Goal: Navigation & Orientation: Find specific page/section

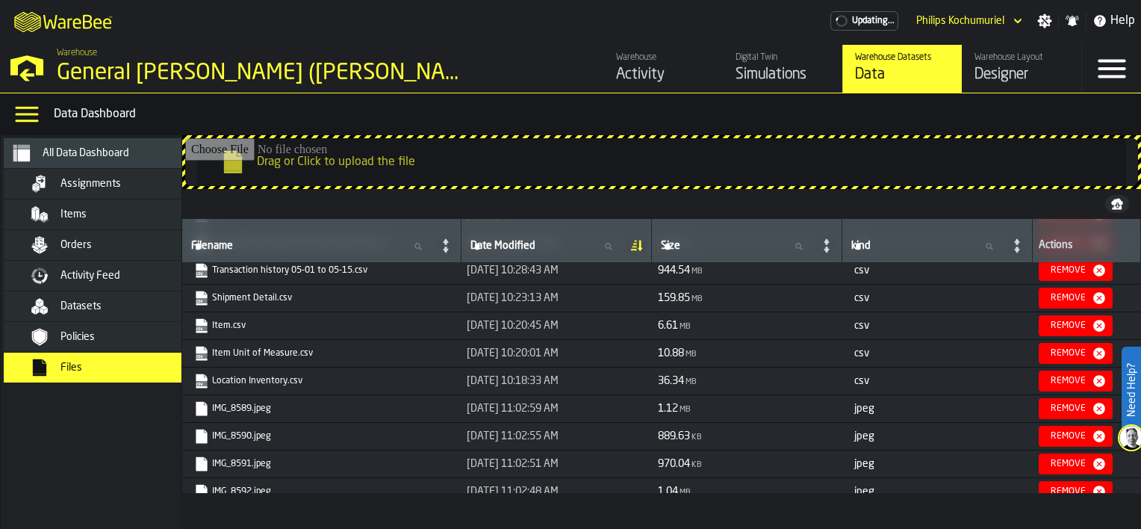
scroll to position [97, 0]
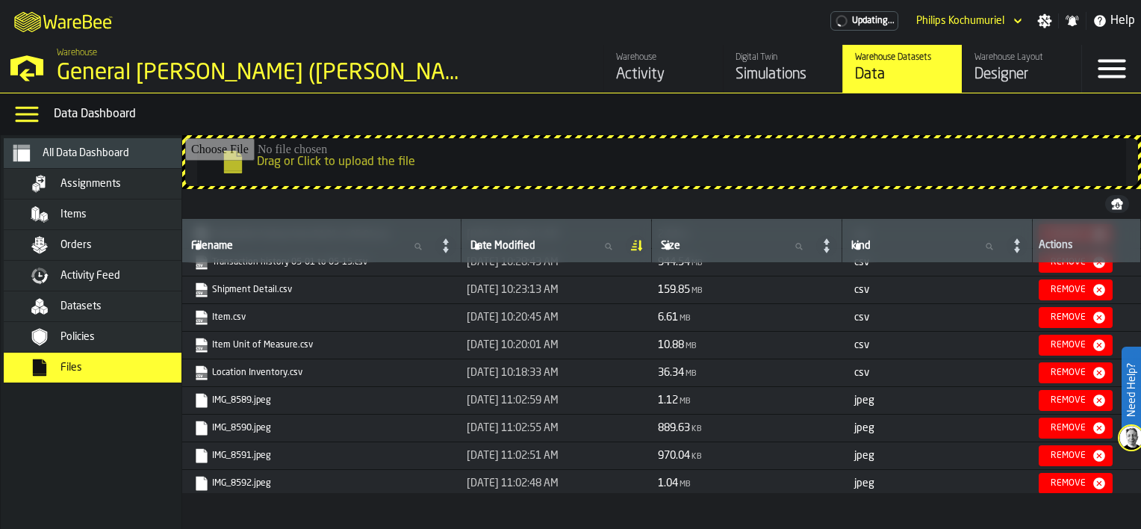
click at [125, 301] on div "Datasets" at bounding box center [133, 306] width 146 height 12
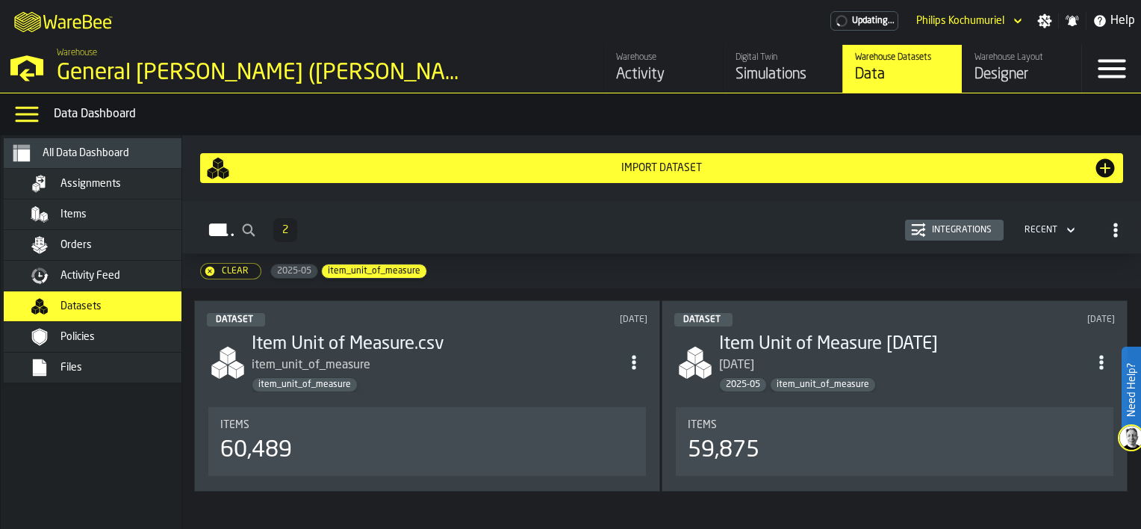
scroll to position [29, 0]
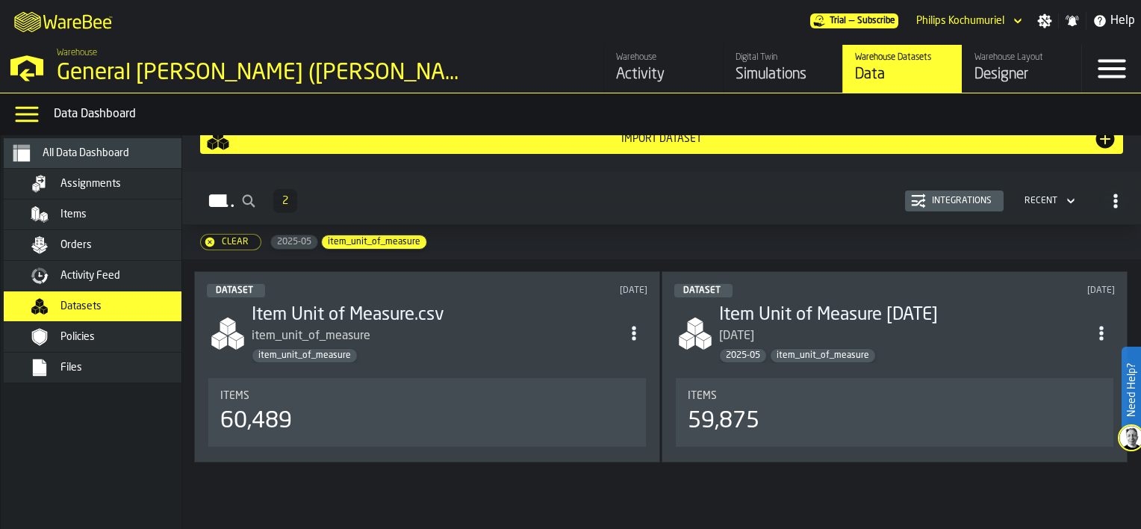
click at [78, 213] on span "Items" at bounding box center [73, 214] width 26 height 12
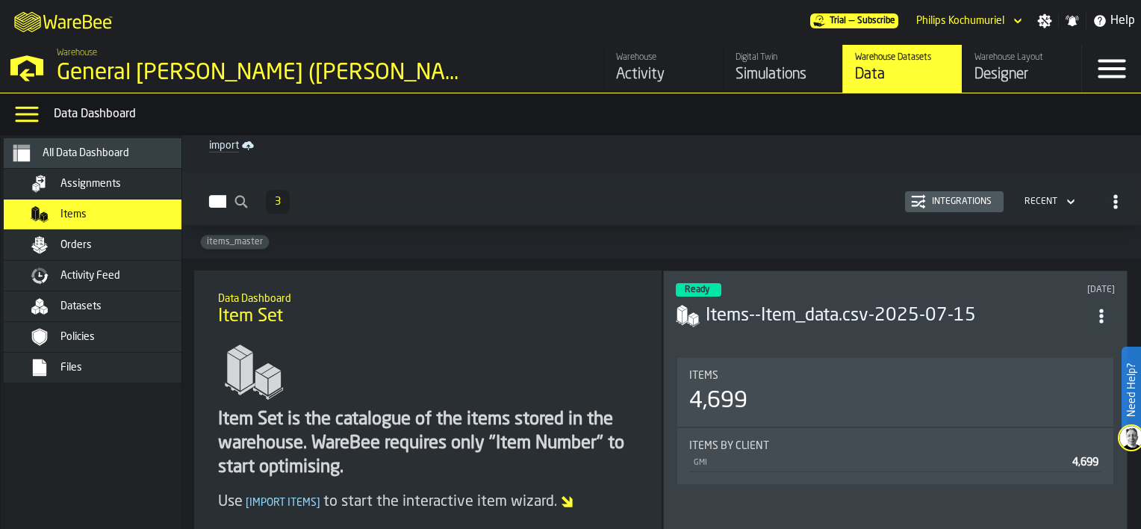
scroll to position [65, 0]
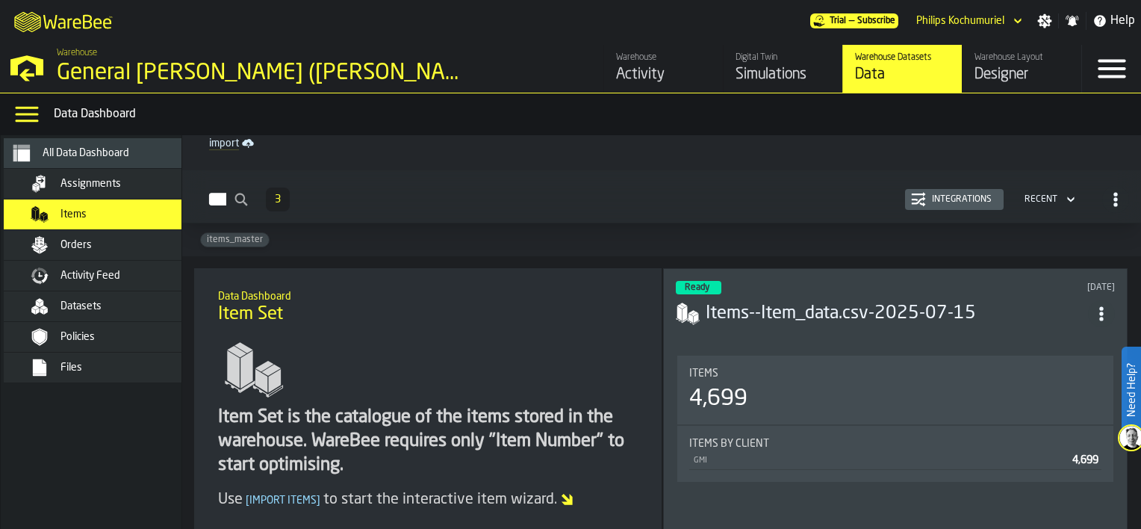
click at [29, 232] on div "Orders" at bounding box center [108, 245] width 209 height 30
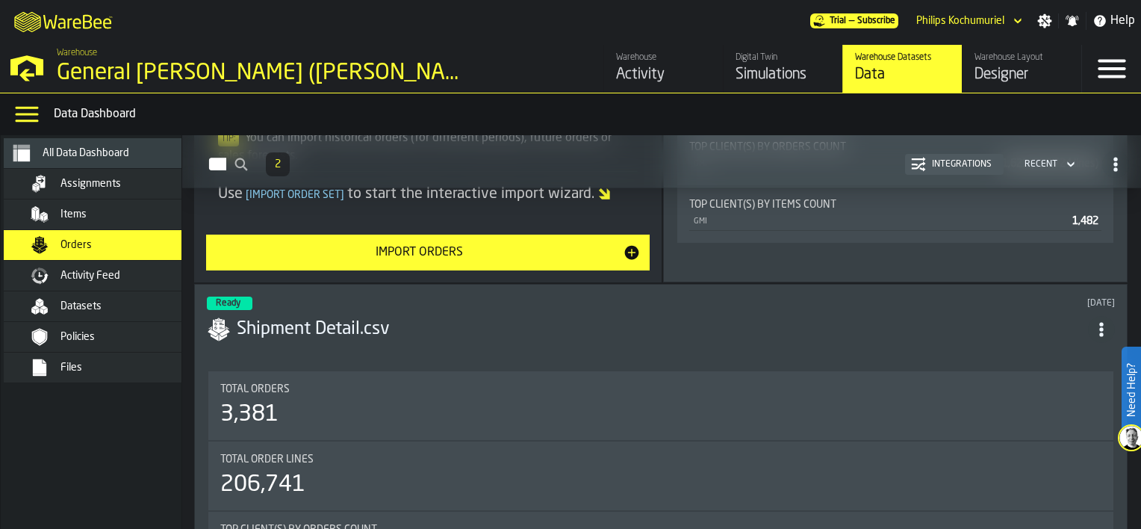
scroll to position [400, 0]
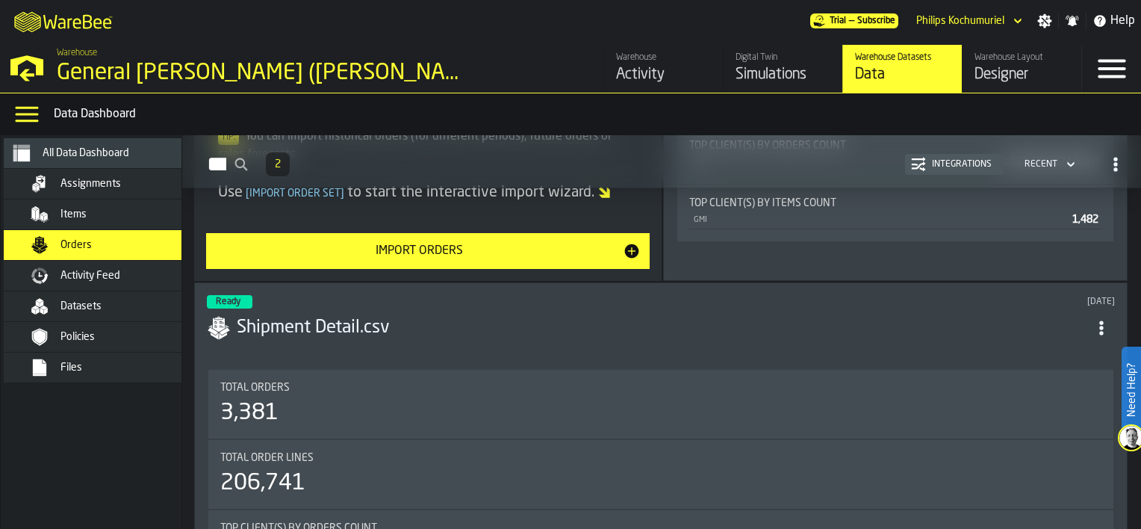
click at [87, 270] on span "Activity Feed" at bounding box center [90, 276] width 60 height 12
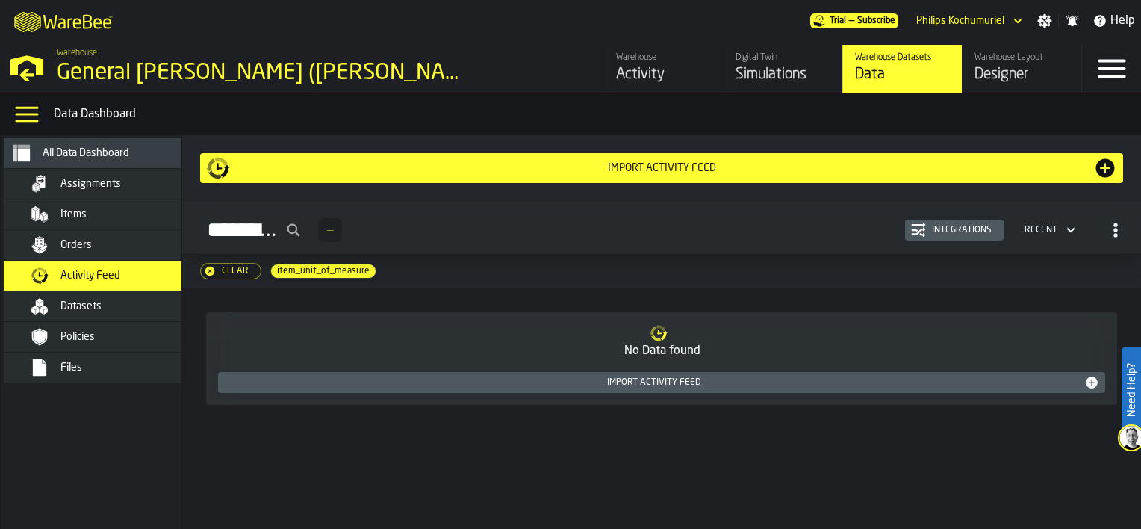
click at [126, 326] on div "Policies" at bounding box center [108, 337] width 209 height 30
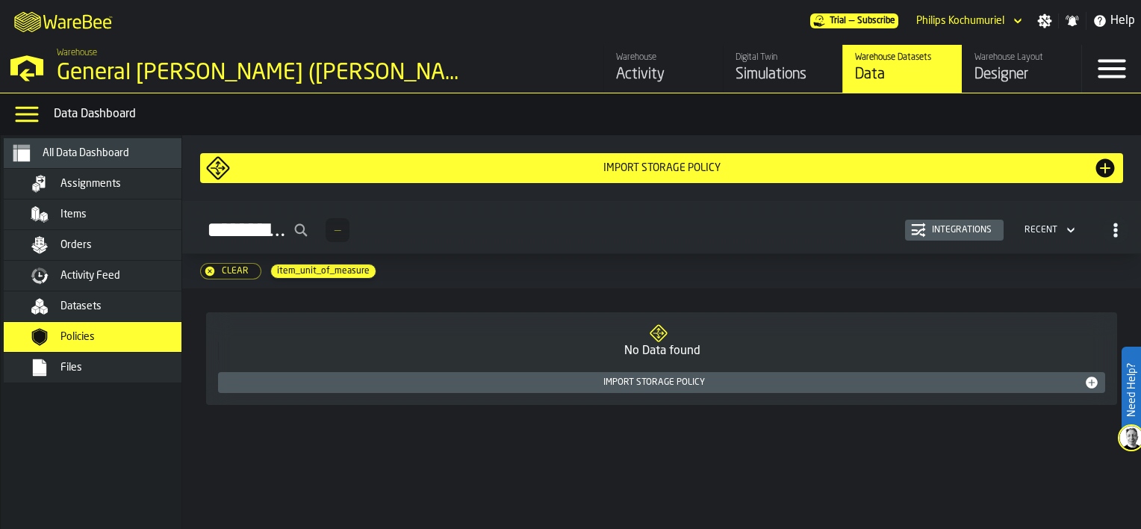
click at [146, 303] on div "Datasets" at bounding box center [133, 306] width 146 height 12
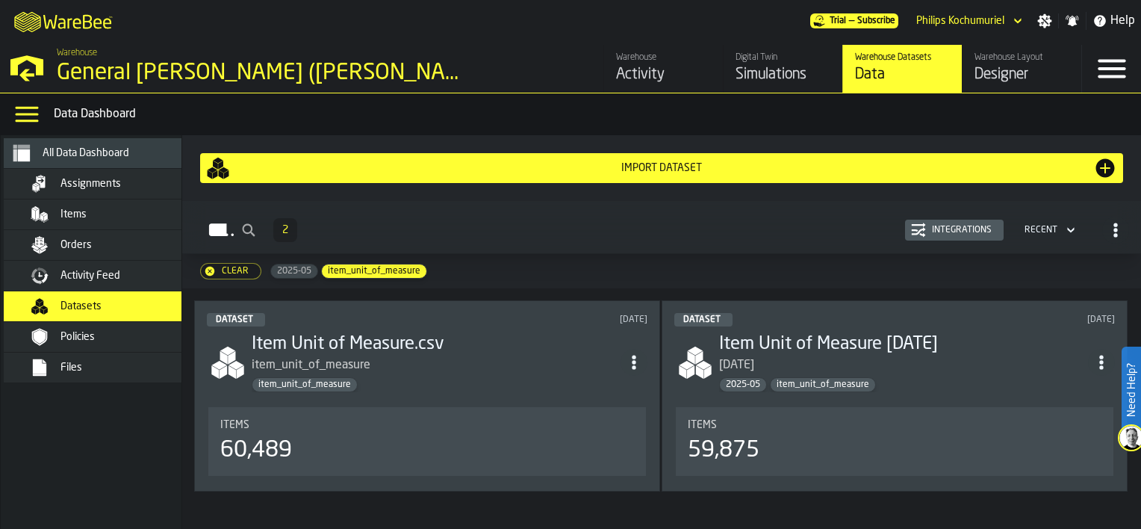
click at [49, 358] on div "Files" at bounding box center [116, 367] width 182 height 18
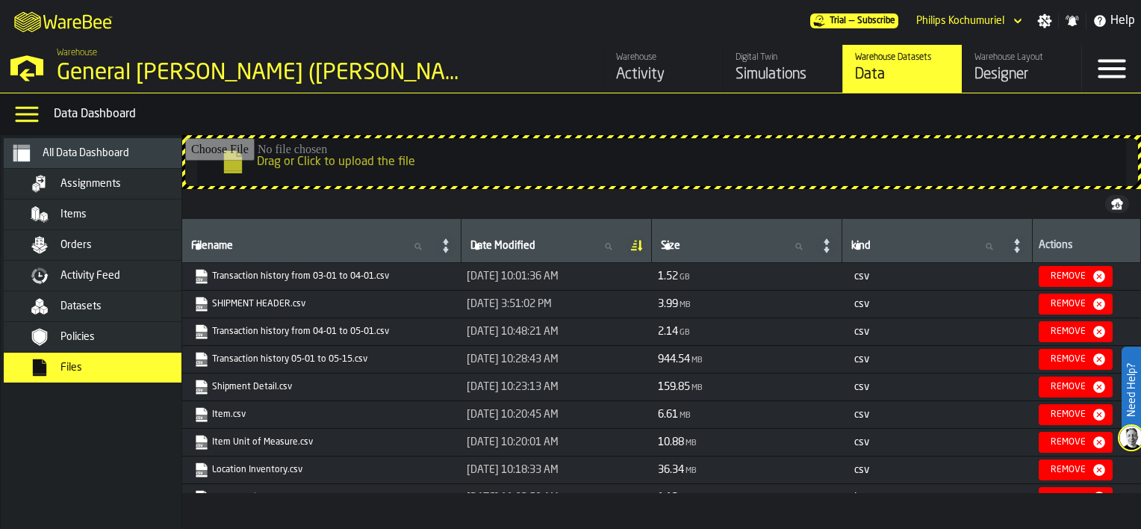
click at [116, 297] on div "Datasets" at bounding box center [116, 306] width 182 height 18
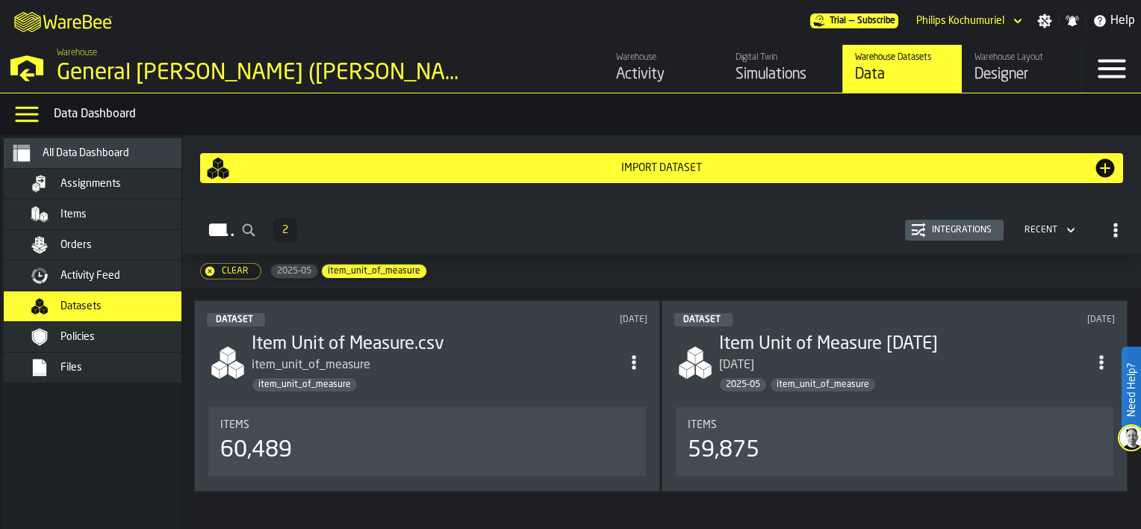
click at [120, 270] on span "Activity Feed" at bounding box center [90, 276] width 60 height 12
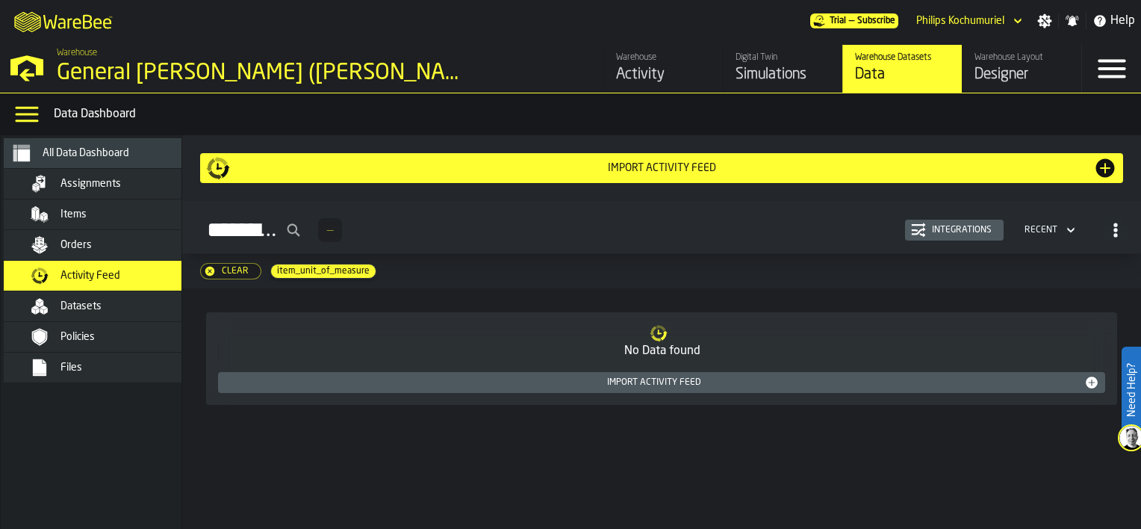
click at [123, 246] on div "Orders" at bounding box center [133, 245] width 146 height 12
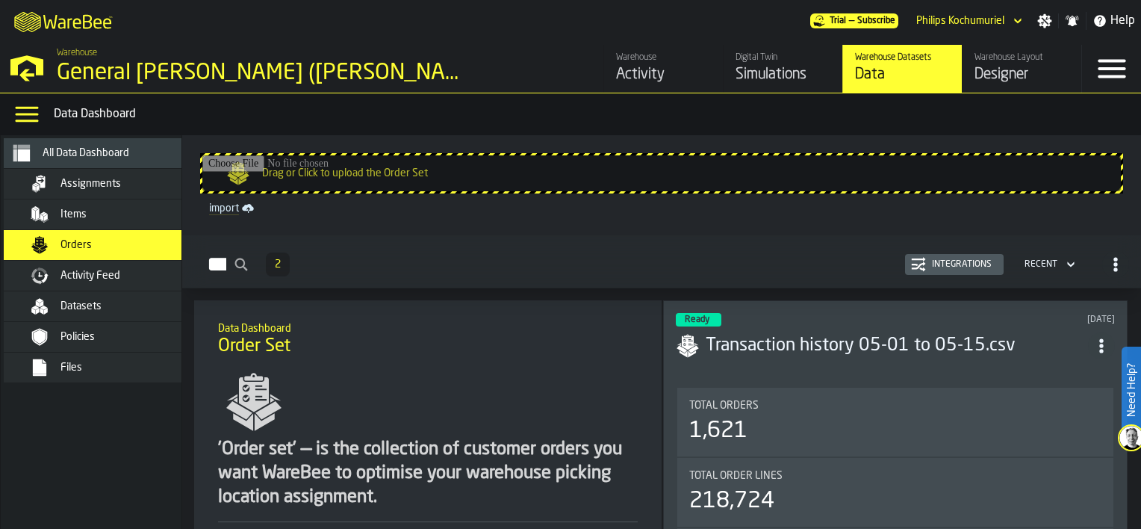
click at [130, 209] on div "Items" at bounding box center [133, 214] width 146 height 12
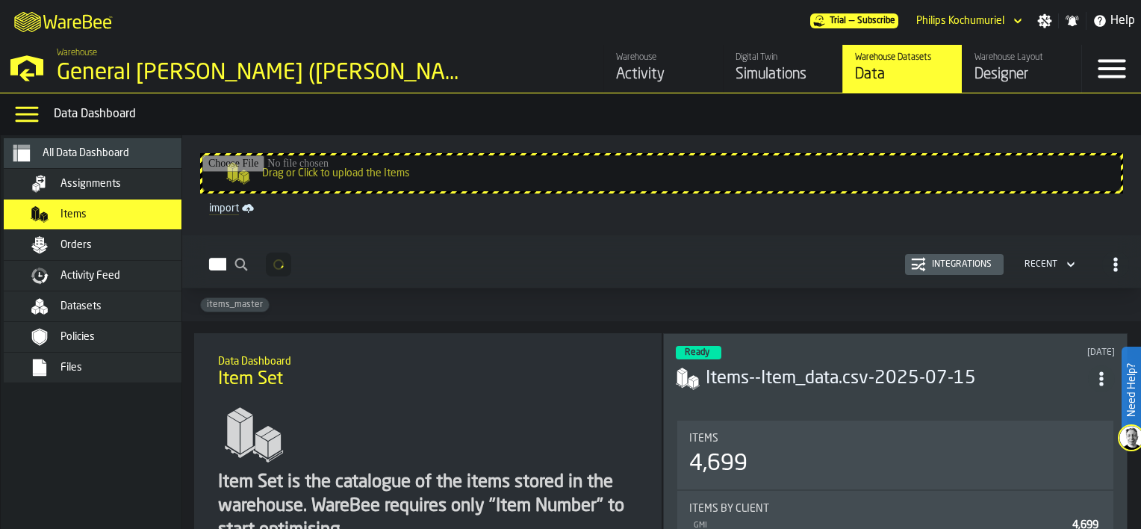
click at [140, 182] on div "Assignments" at bounding box center [133, 184] width 146 height 12
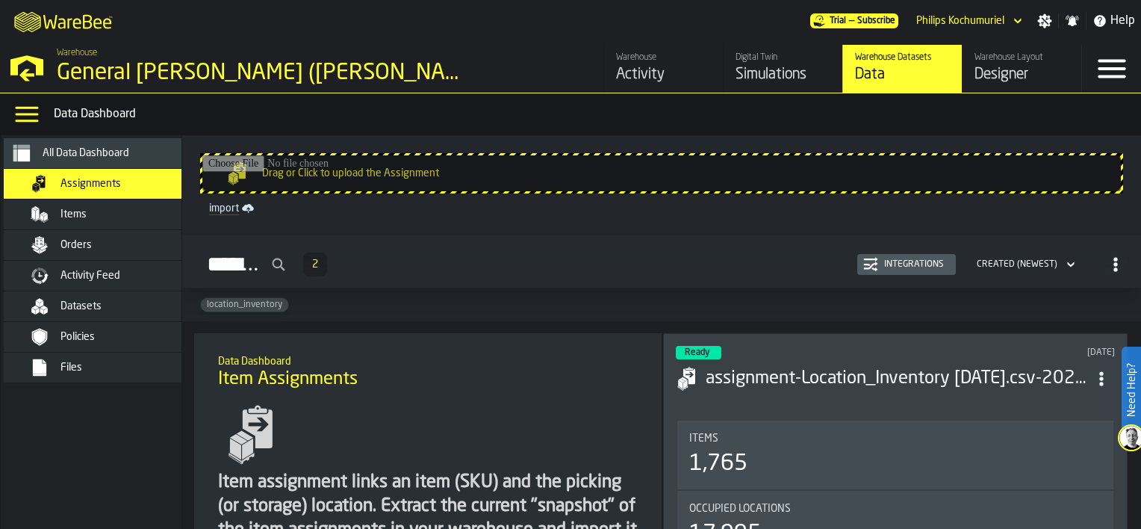
click at [768, 78] on div "Simulations" at bounding box center [782, 74] width 95 height 21
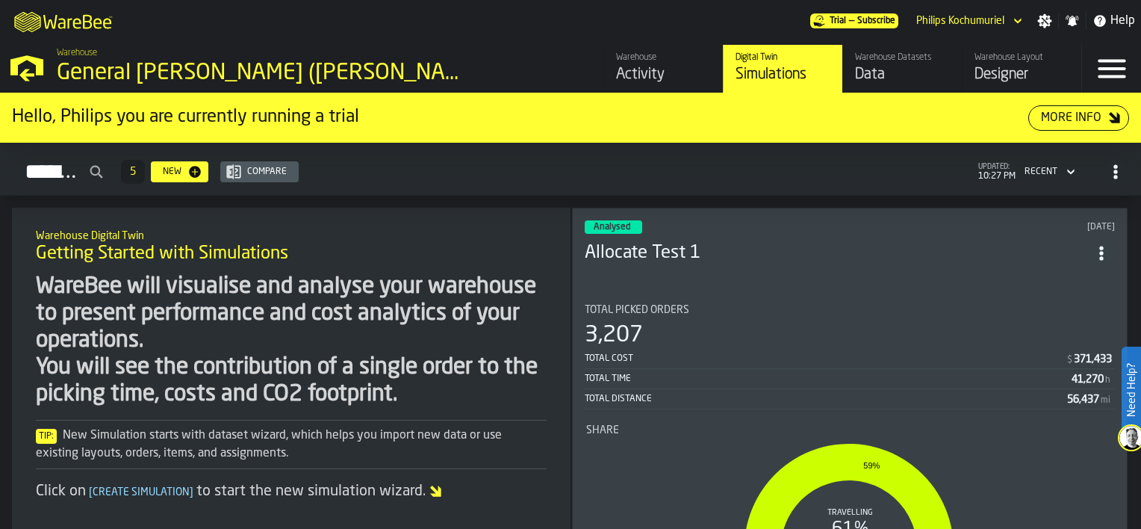
click at [836, 304] on div "Total Picked Orders" at bounding box center [850, 310] width 530 height 12
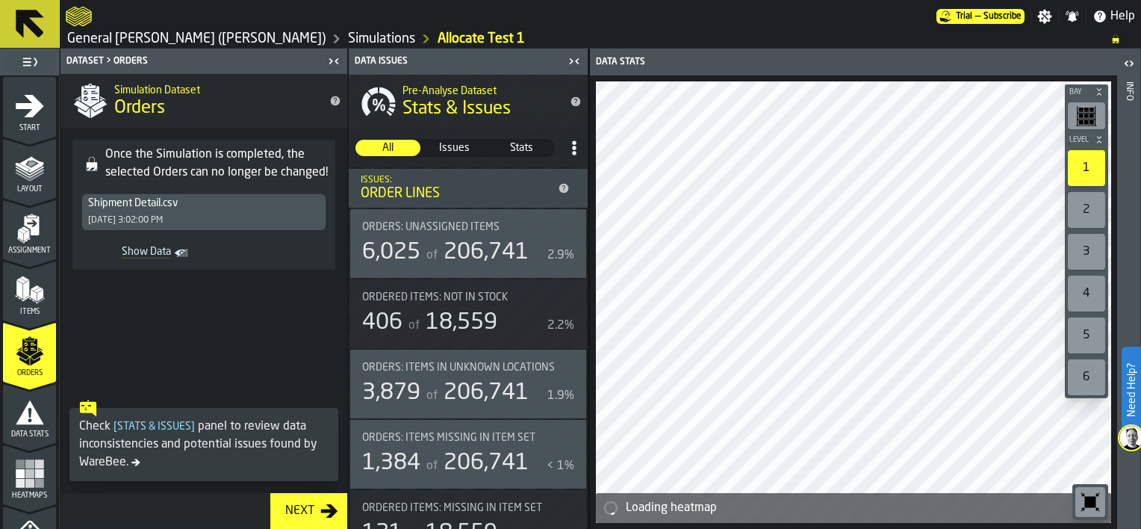
click at [39, 19] on icon at bounding box center [30, 24] width 36 height 36
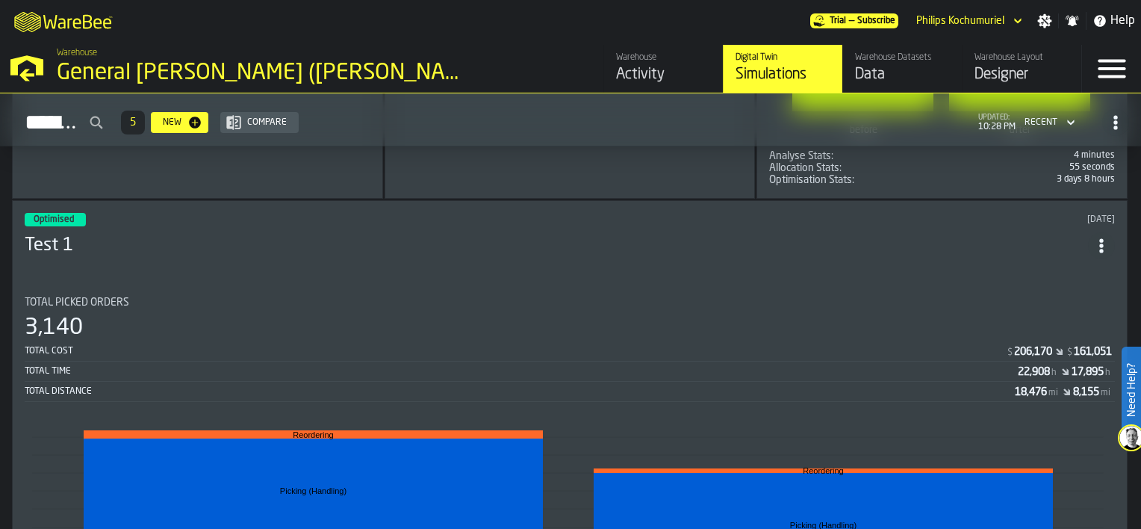
scroll to position [997, 0]
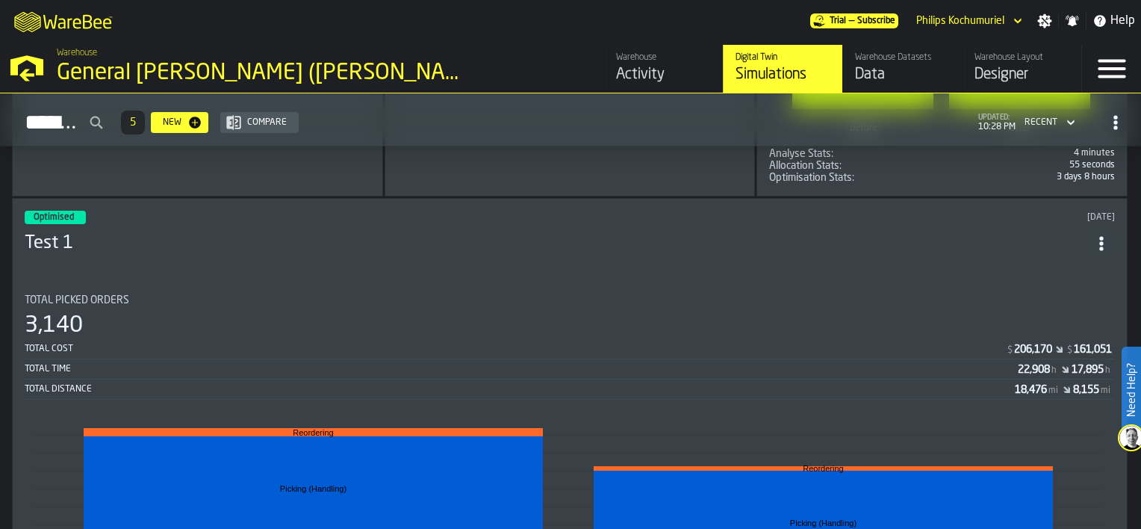
click at [1103, 241] on circle "ItemListCard-DashboardItemContainer" at bounding box center [1101, 243] width 4 height 4
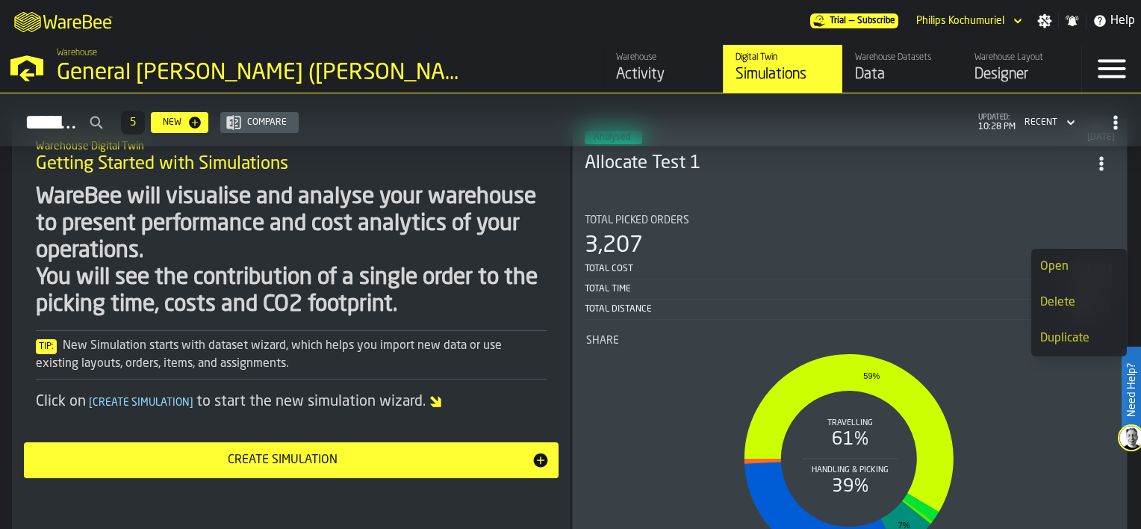
scroll to position [0, 0]
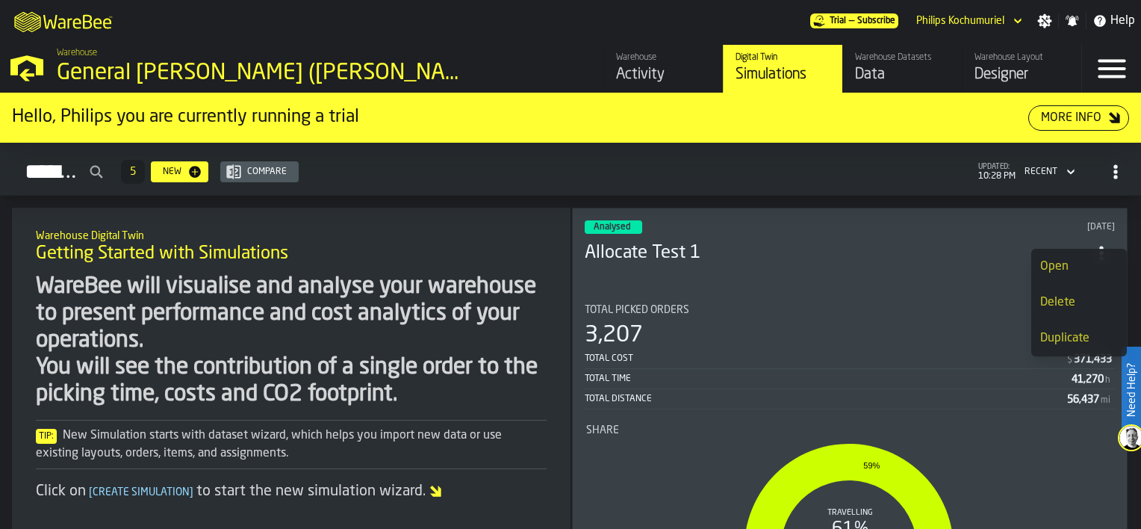
click at [822, 241] on h3 "Allocate Test 1" at bounding box center [836, 253] width 503 height 24
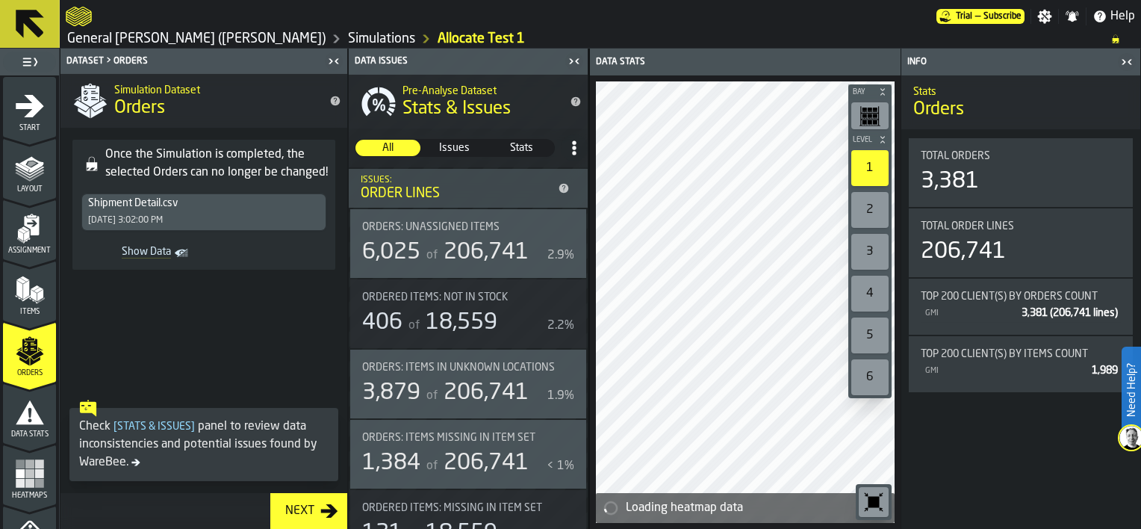
click at [16, 114] on icon "menu Start" at bounding box center [30, 106] width 30 height 30
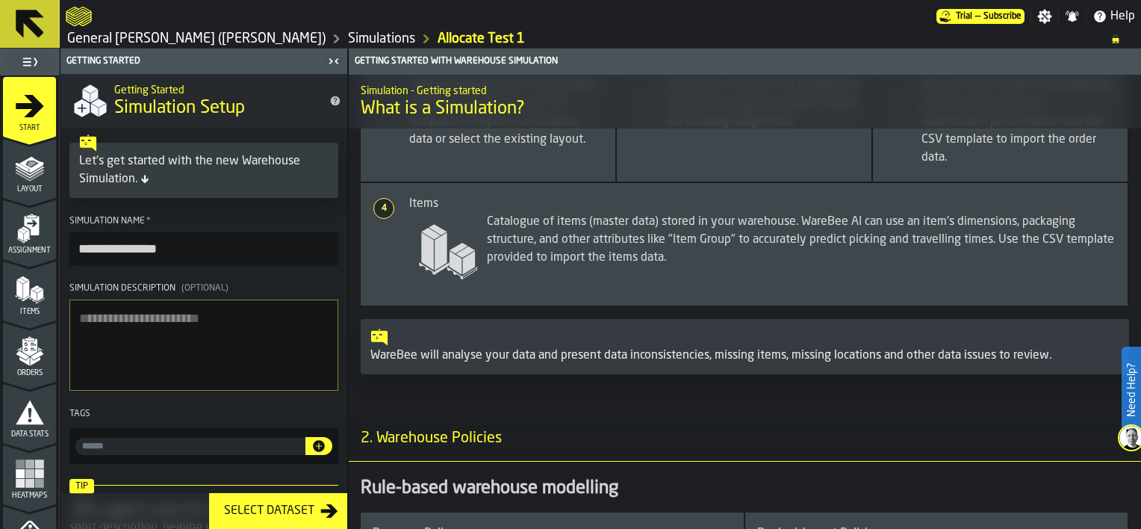
scroll to position [654, 0]
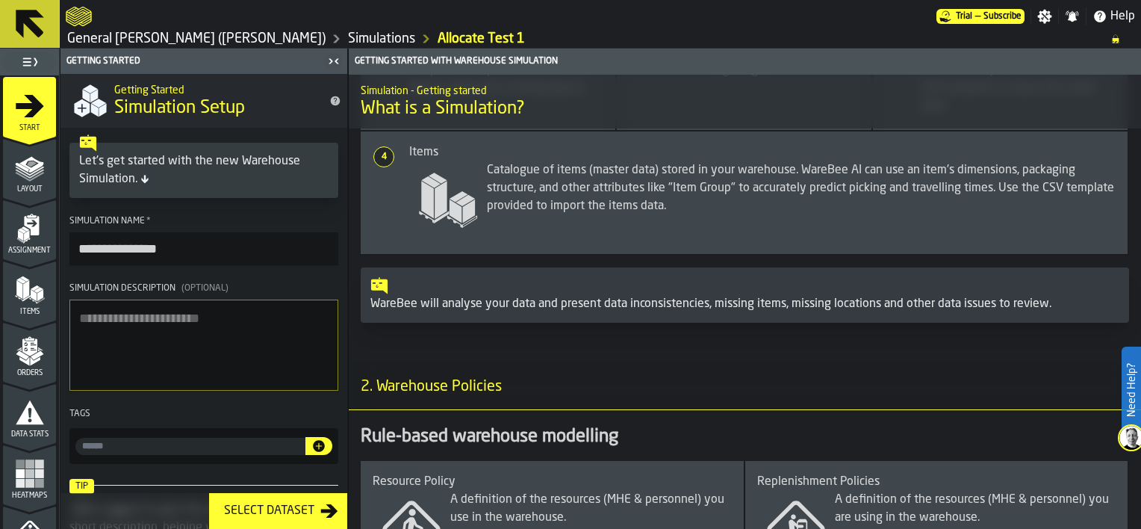
click at [297, 513] on div "Select Dataset" at bounding box center [269, 511] width 102 height 18
click at [323, 501] on button "Select Dataset" at bounding box center [278, 511] width 138 height 36
click at [302, 513] on div "Select Dataset" at bounding box center [269, 511] width 102 height 18
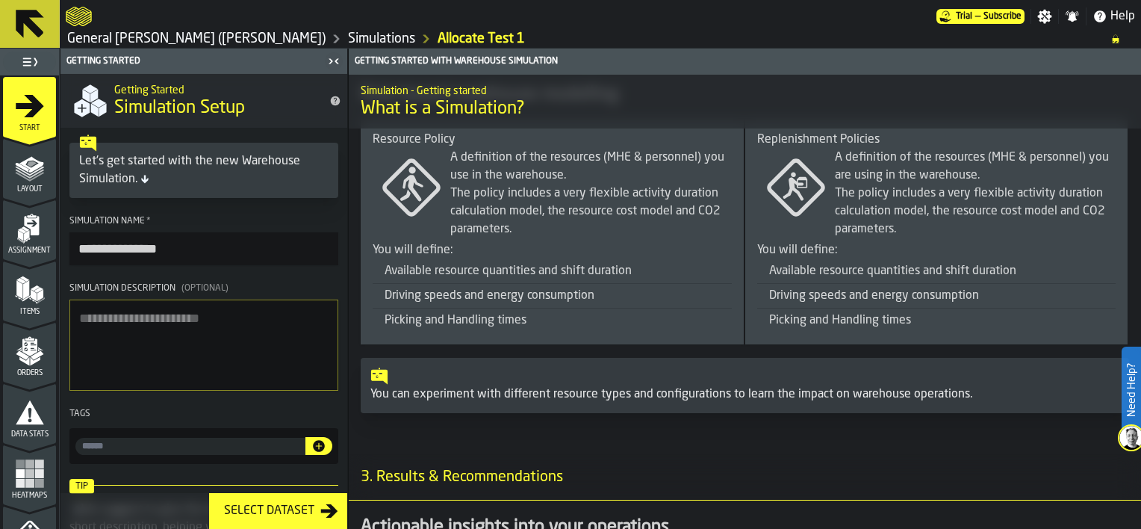
scroll to position [1290, 0]
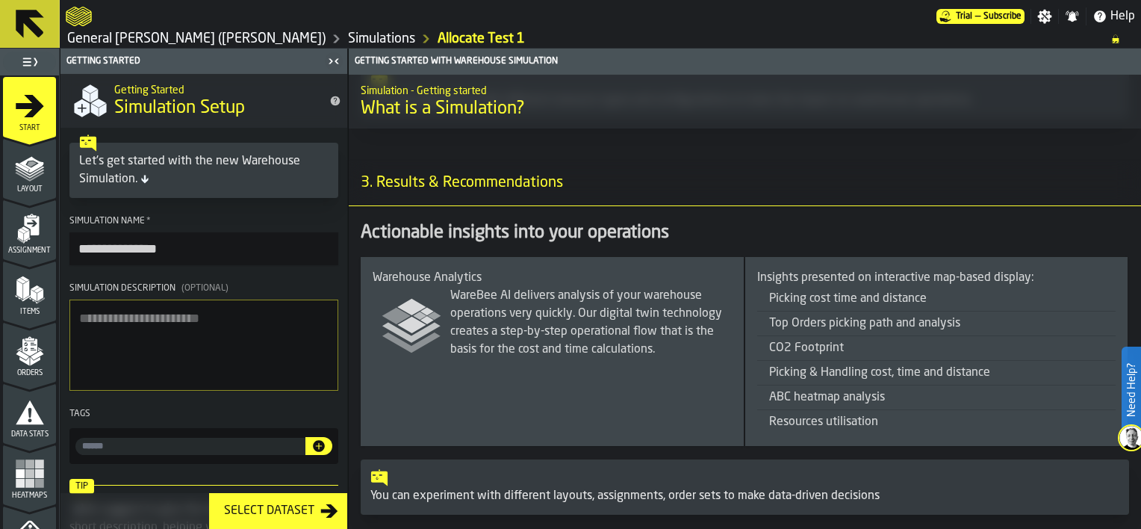
click at [172, 358] on textarea "Simulation Description (Optional)" at bounding box center [203, 344] width 269 height 91
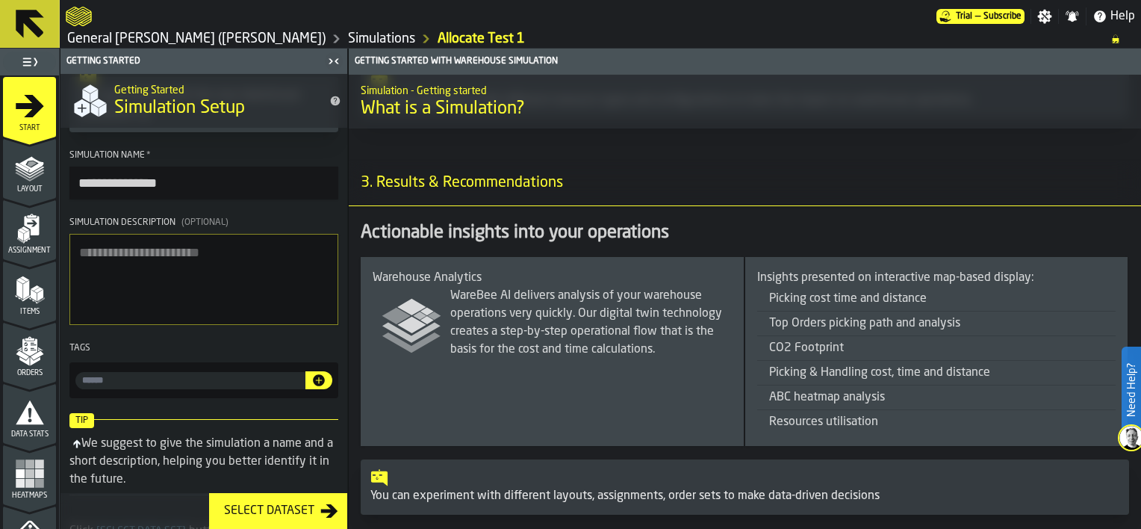
scroll to position [143, 0]
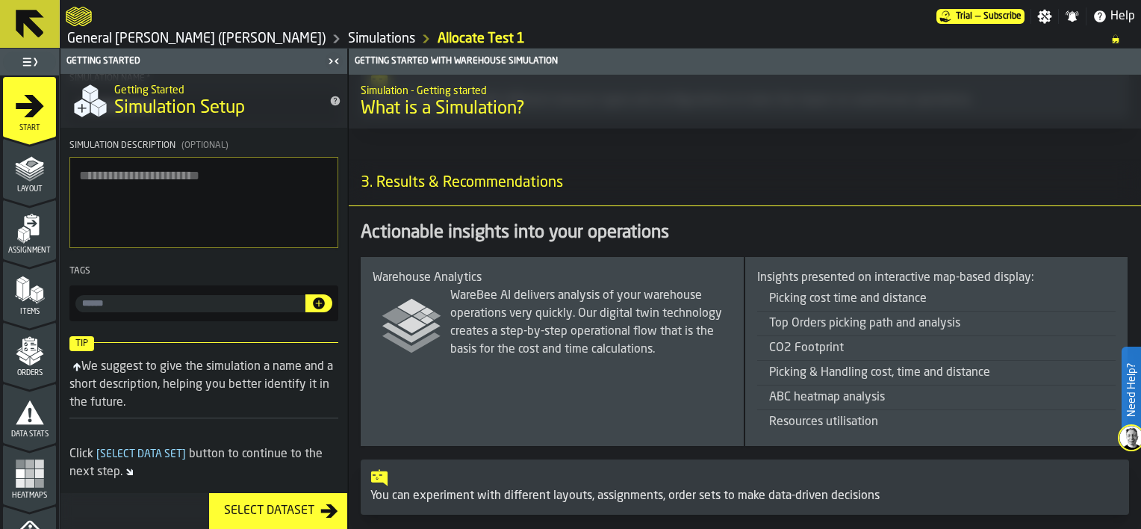
click at [266, 520] on button "Select Dataset" at bounding box center [278, 511] width 138 height 36
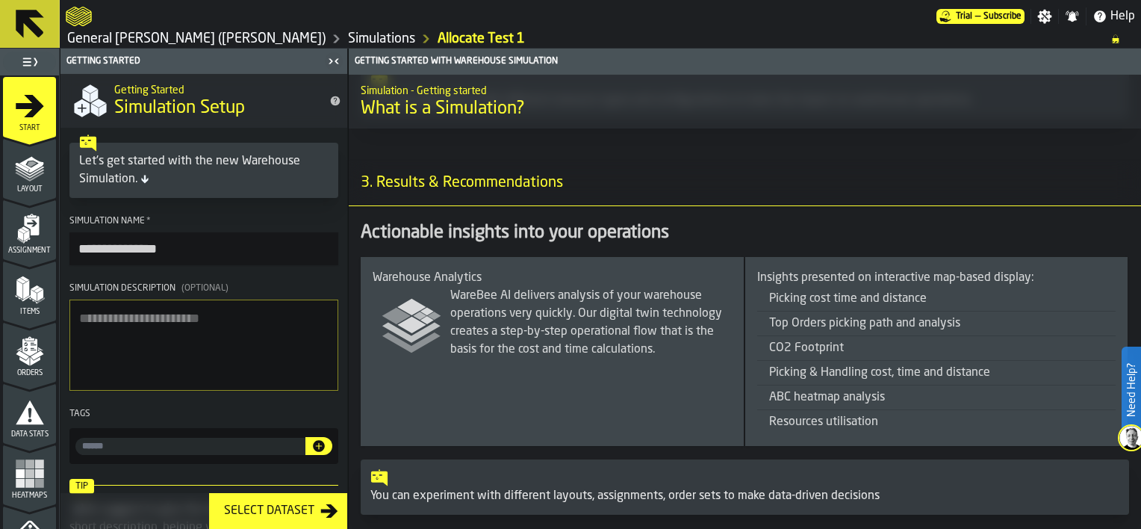
click at [15, 172] on polygon "menu Layout" at bounding box center [29, 176] width 29 height 9
click at [24, 239] on polygon "menu Assignment" at bounding box center [26, 240] width 7 height 6
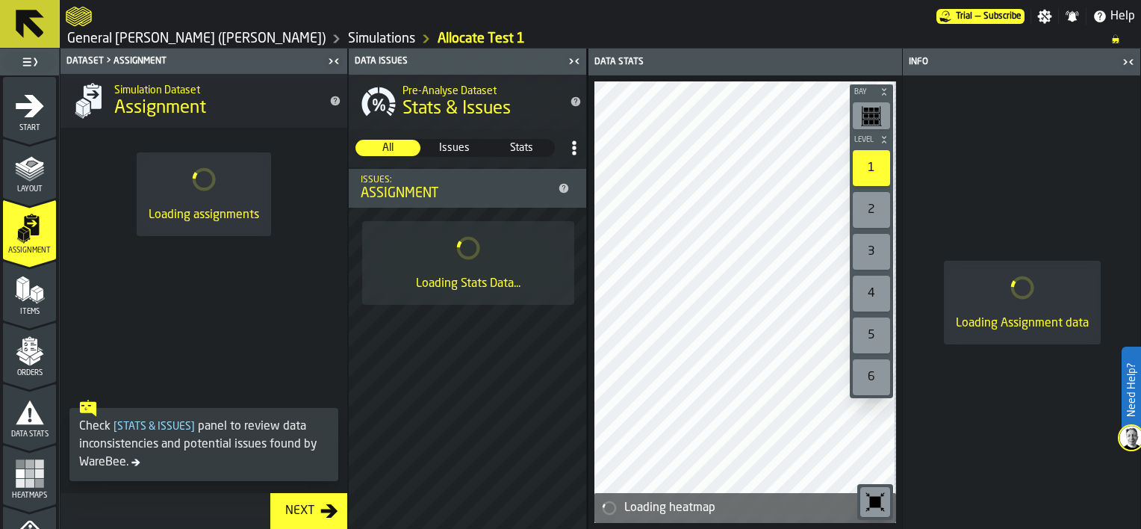
click at [27, 325] on icon "menu Items" at bounding box center [29, 321] width 53 height 14
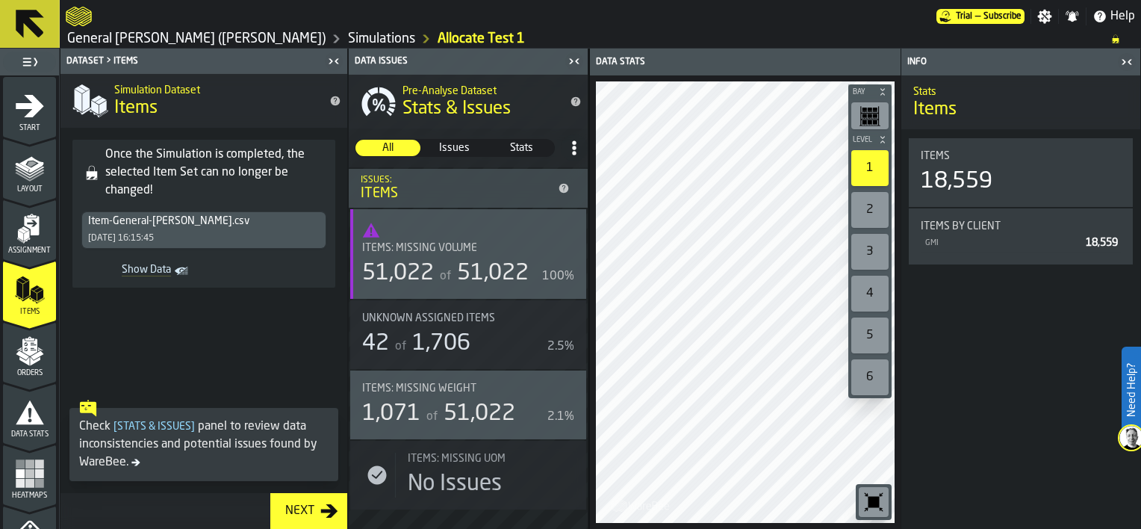
click at [36, 380] on icon "menu Orders" at bounding box center [29, 383] width 53 height 14
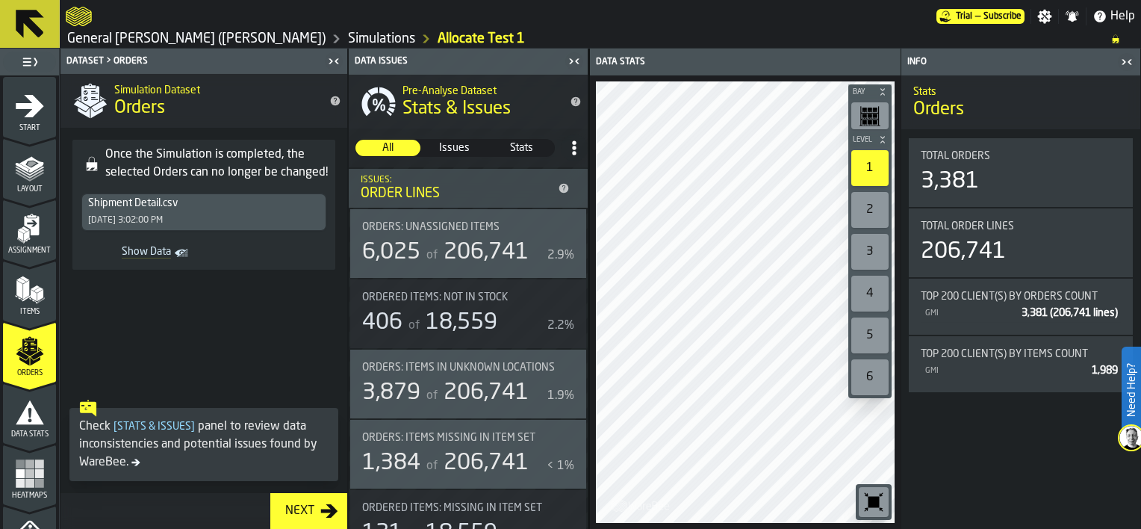
click at [16, 420] on icon "menu Data Stats" at bounding box center [30, 411] width 28 height 24
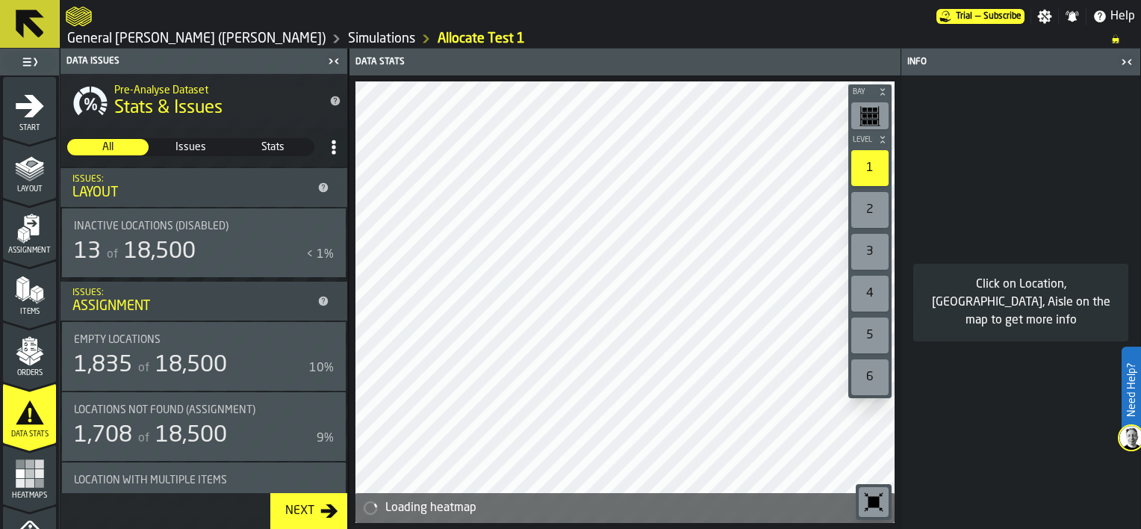
click at [21, 488] on div "Heatmaps" at bounding box center [29, 478] width 53 height 41
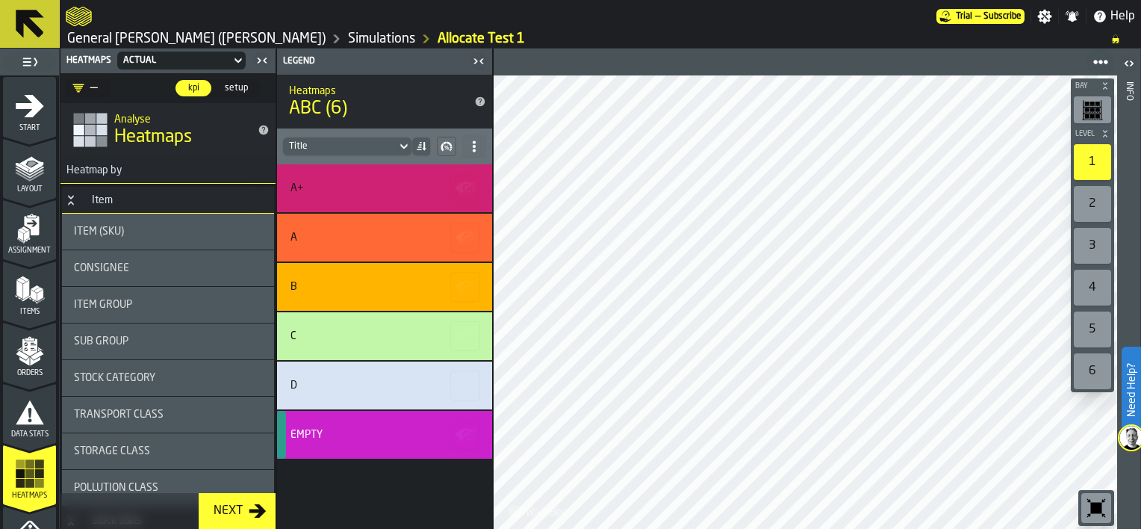
click at [28, 166] on icon "menu Layout" at bounding box center [31, 164] width 24 height 16
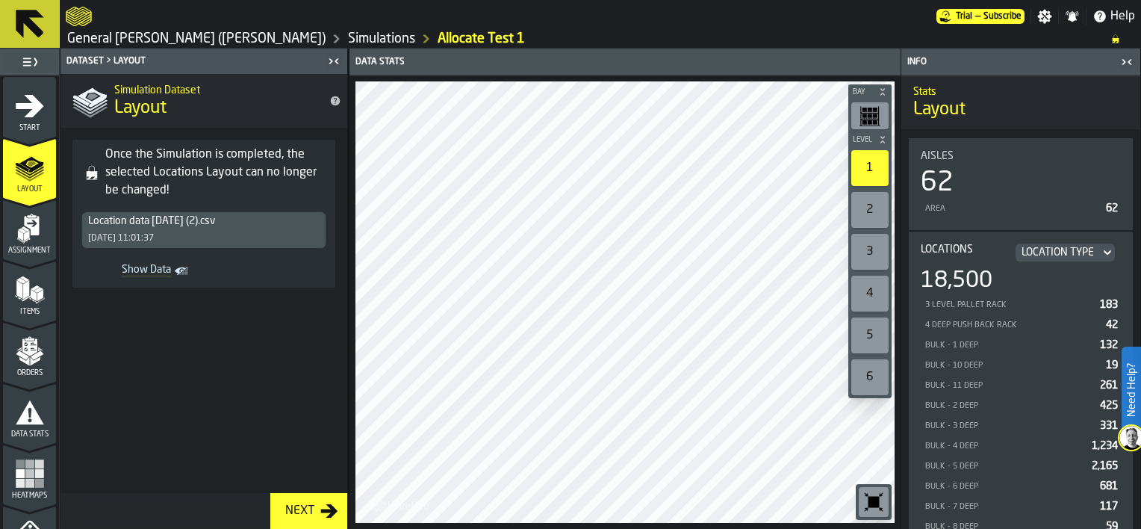
click at [19, 221] on icon "menu Assignment" at bounding box center [30, 229] width 30 height 30
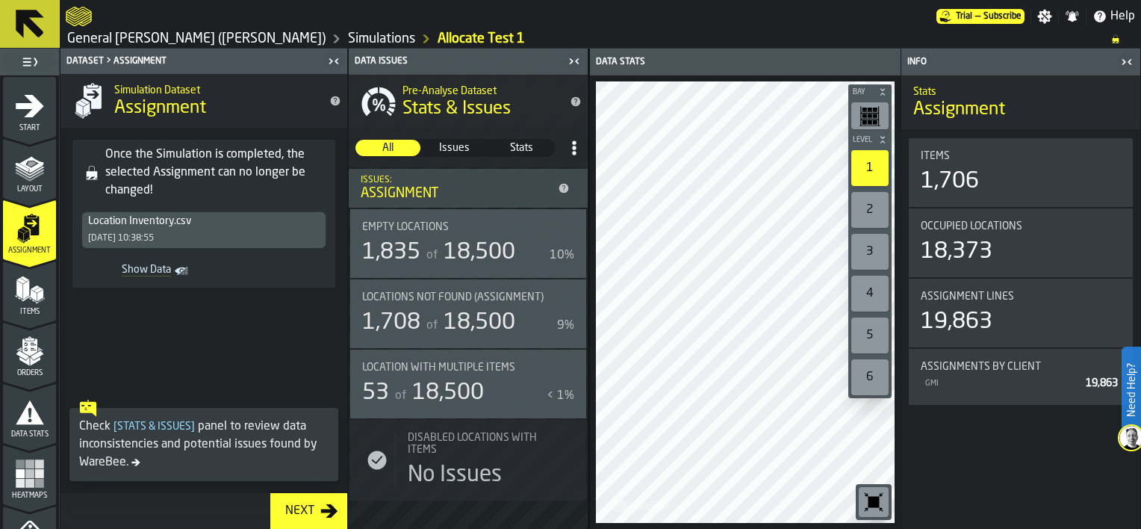
click at [15, 308] on span "Items" at bounding box center [29, 312] width 53 height 8
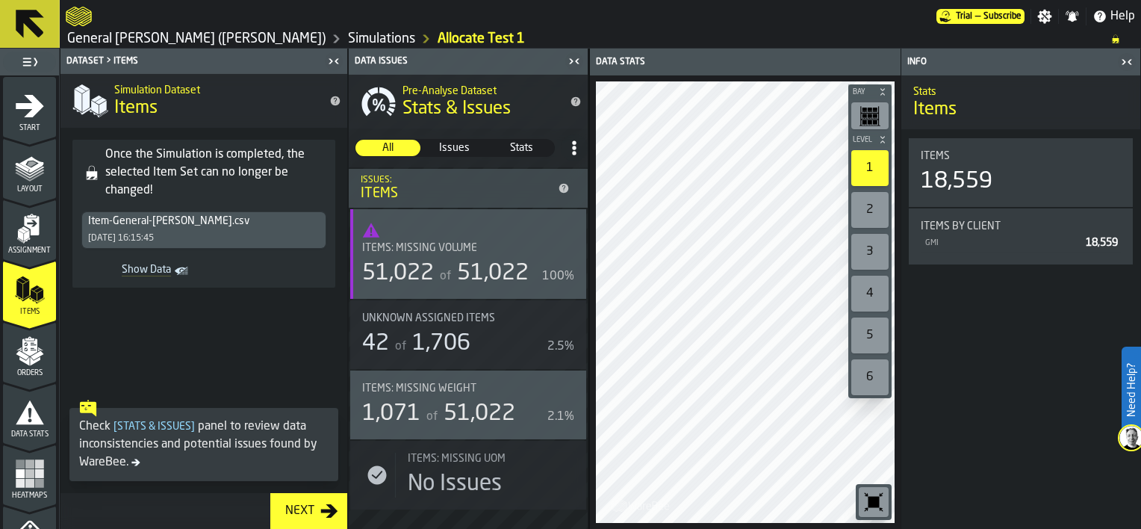
click at [15, 354] on icon "menu Orders" at bounding box center [30, 351] width 30 height 30
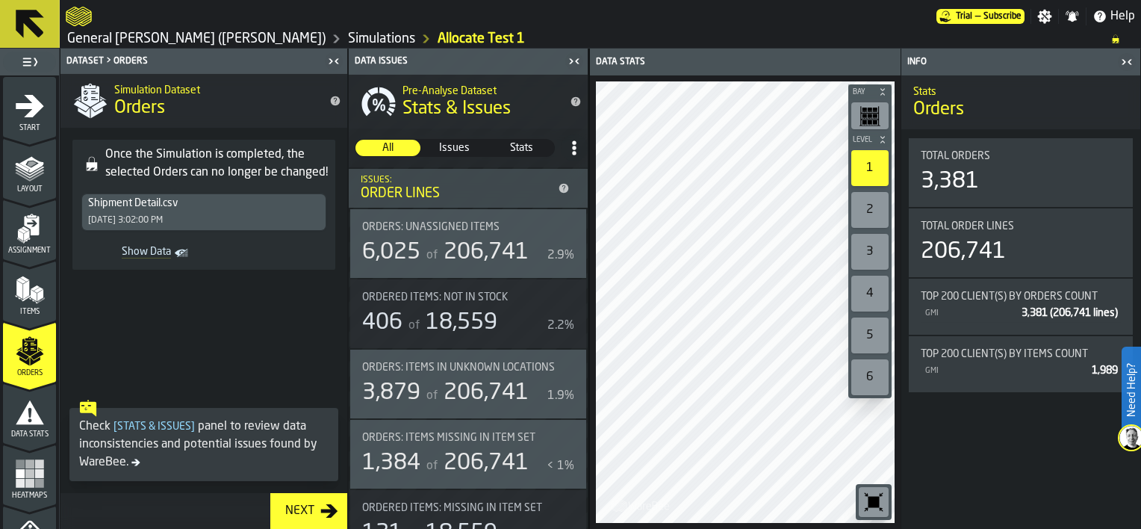
click at [8, 411] on div "Data Stats" at bounding box center [29, 417] width 53 height 41
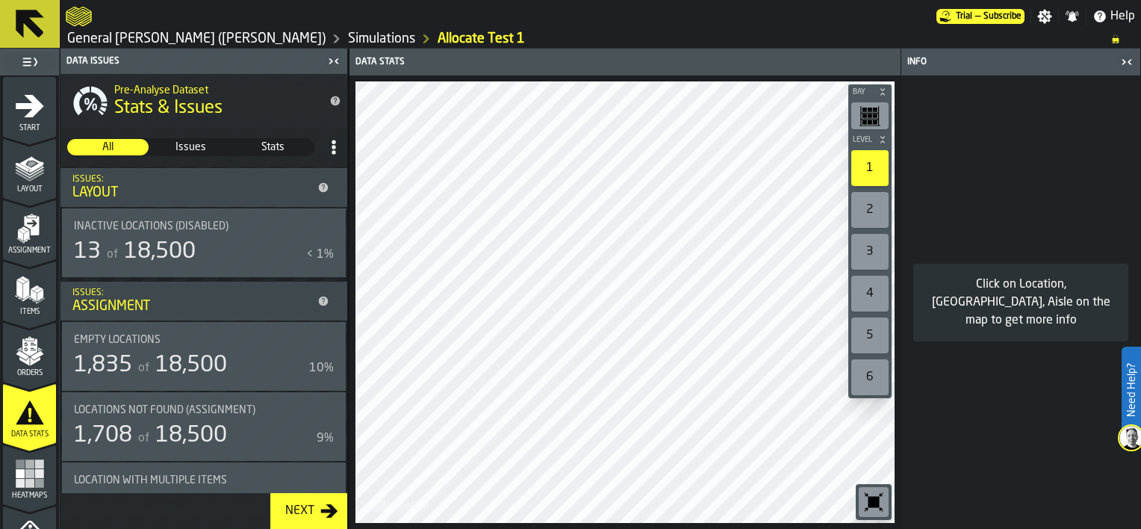
click at [16, 470] on rect "menu Heatmaps" at bounding box center [20, 473] width 9 height 9
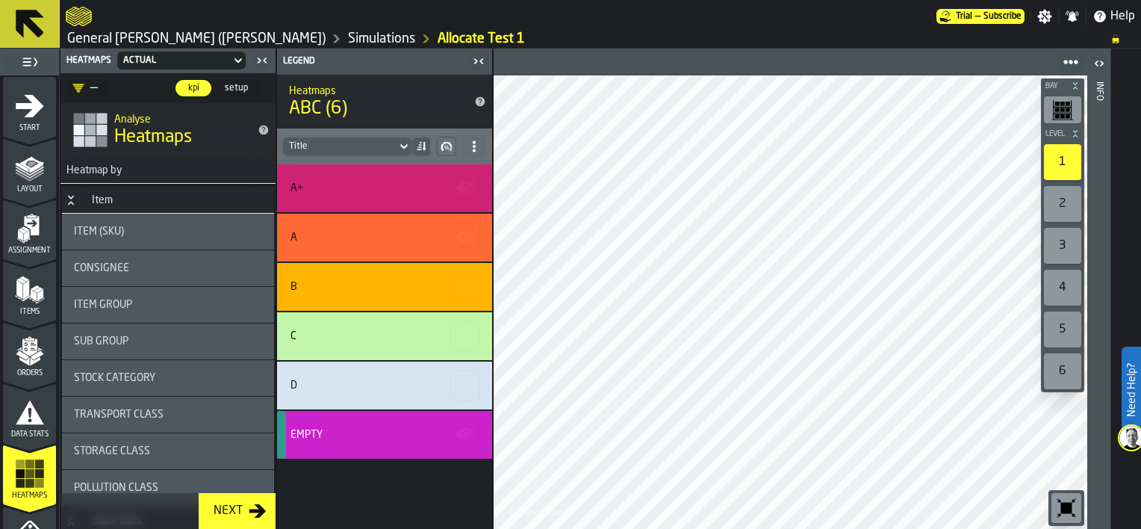
scroll to position [378, 0]
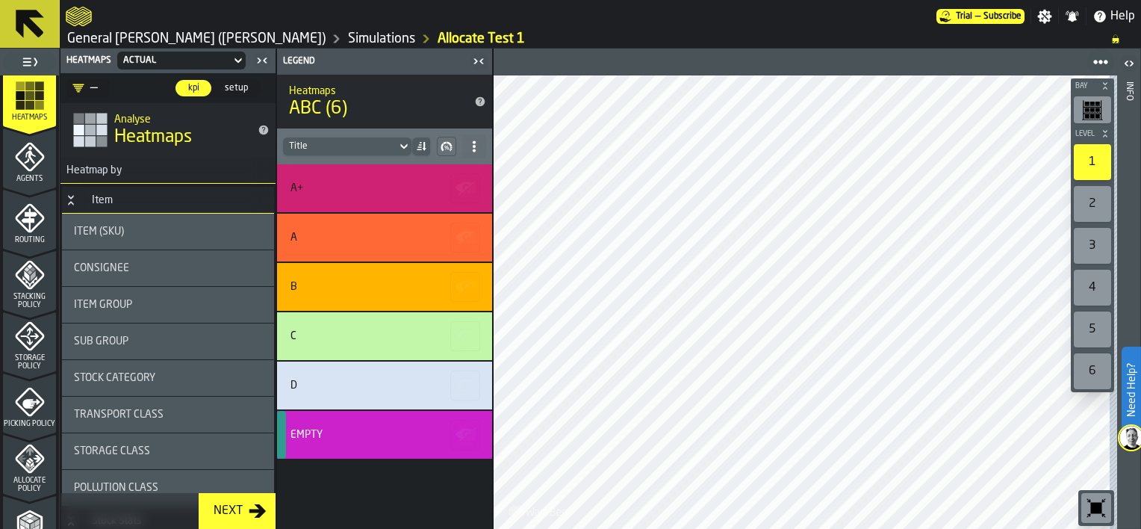
click at [26, 484] on span "Allocate Policy" at bounding box center [29, 484] width 53 height 16
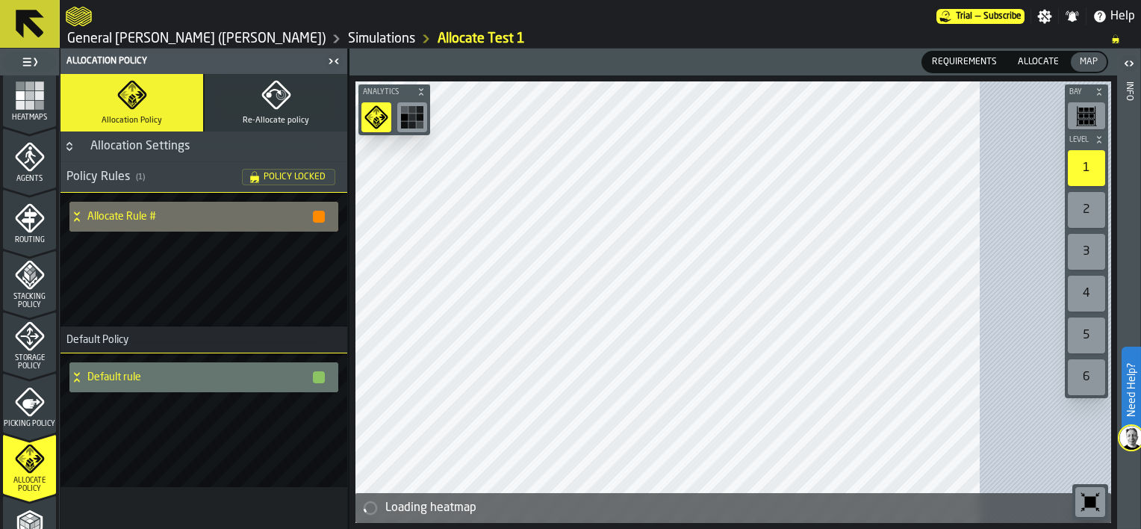
scroll to position [379, 0]
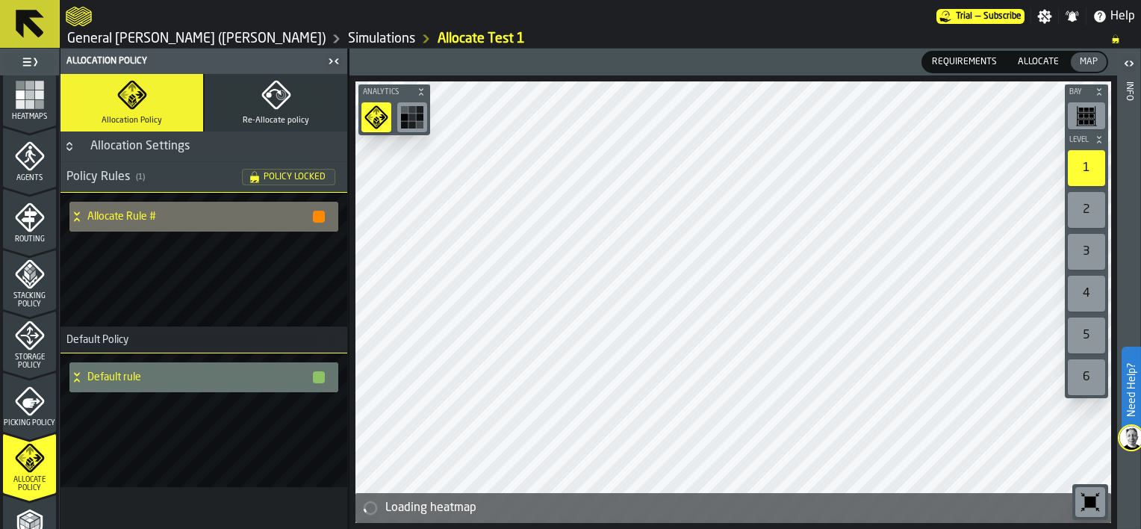
click at [35, 410] on div "Picking Policy" at bounding box center [29, 406] width 53 height 41
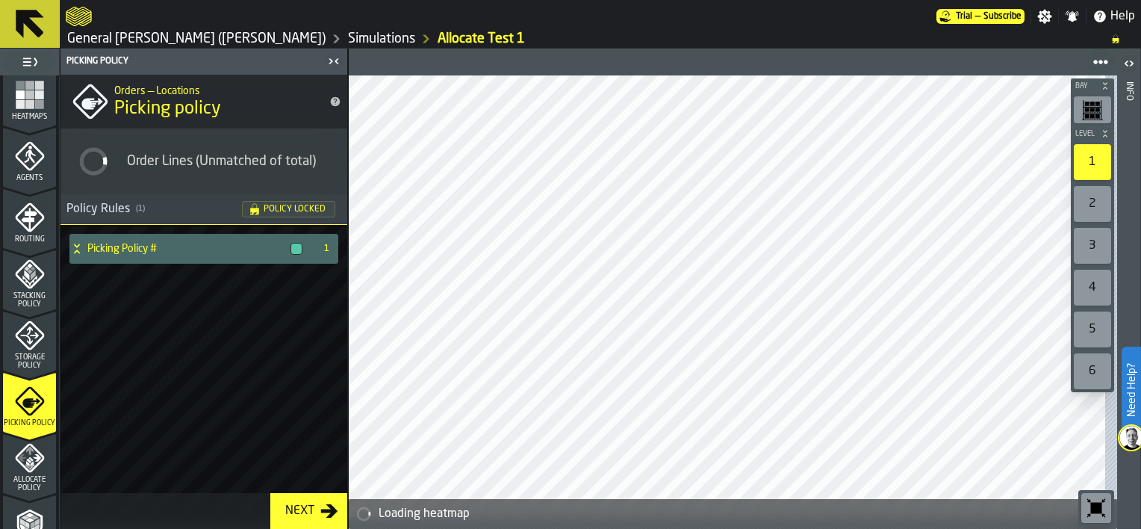
scroll to position [648, 0]
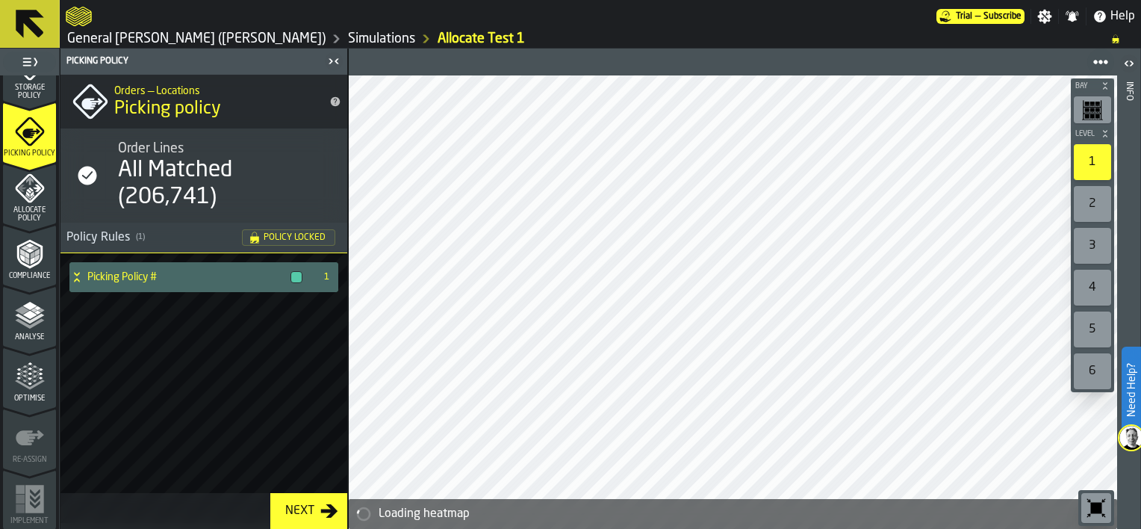
click at [33, 323] on polyline "menu Analyse" at bounding box center [29, 323] width 29 height 10
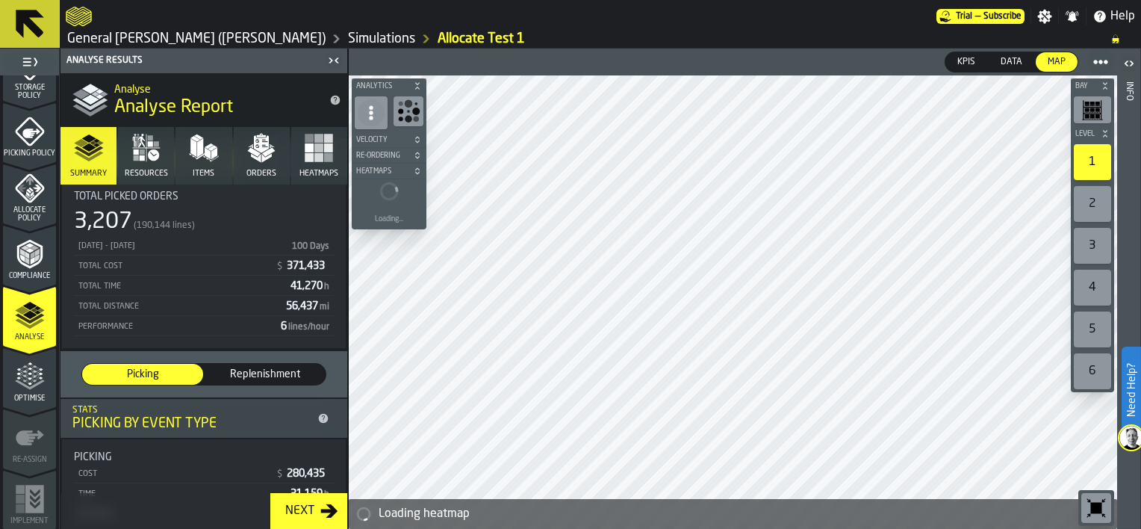
scroll to position [72, 0]
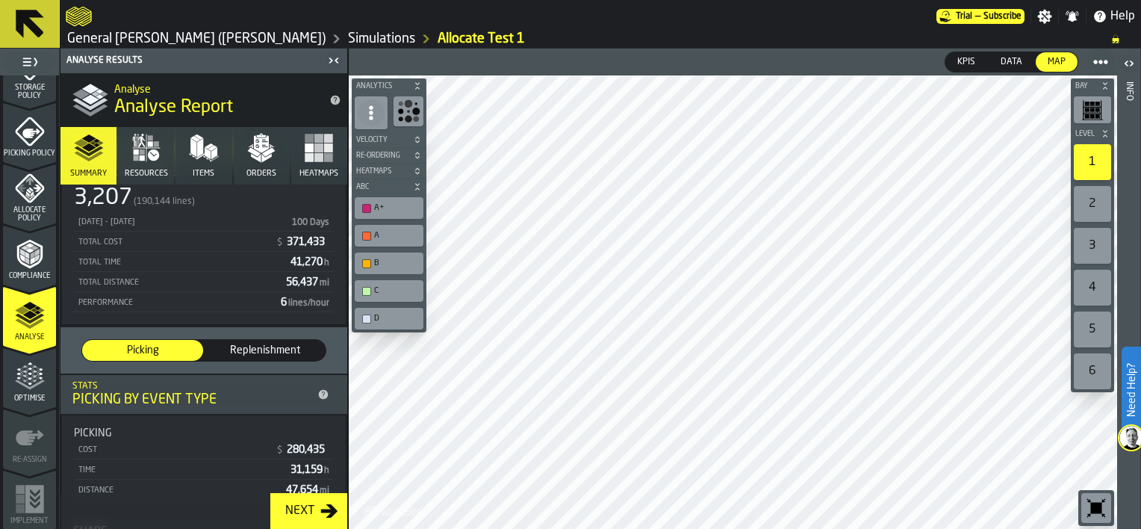
click at [1012, 57] on span "Data" at bounding box center [1011, 61] width 34 height 13
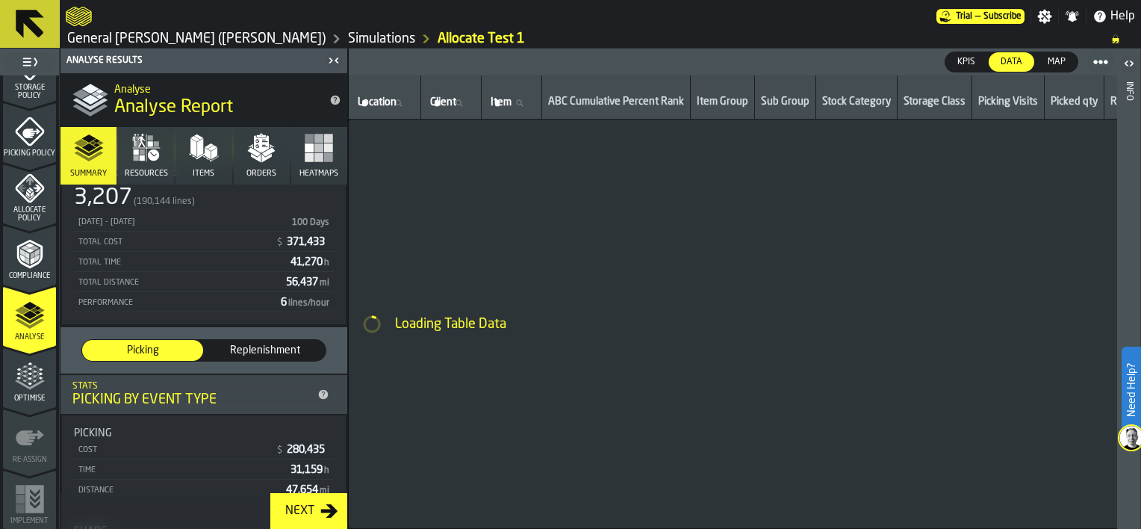
click at [959, 56] on span "KPIs" at bounding box center [966, 61] width 30 height 13
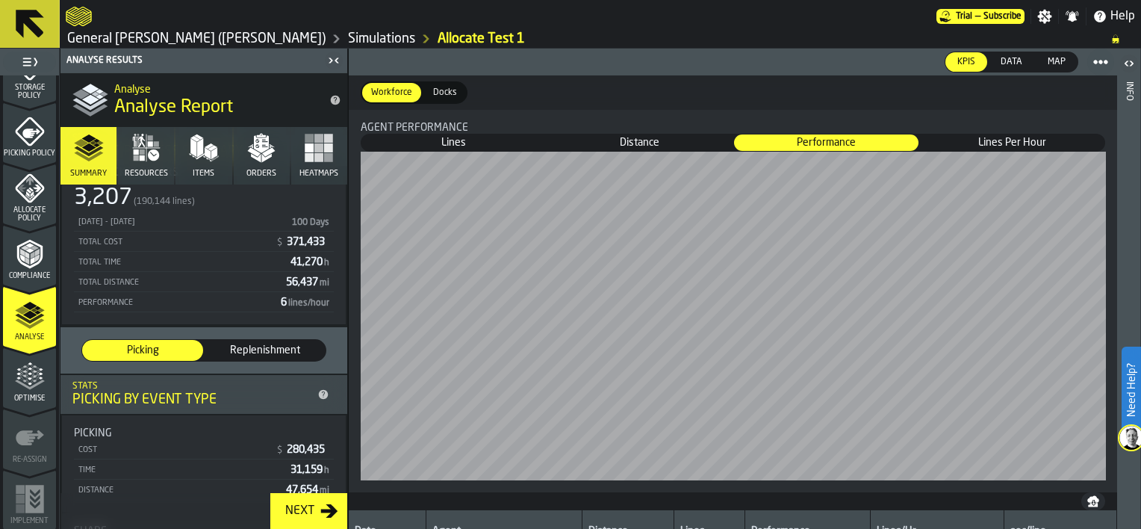
click at [971, 15] on span "Trial" at bounding box center [964, 16] width 16 height 10
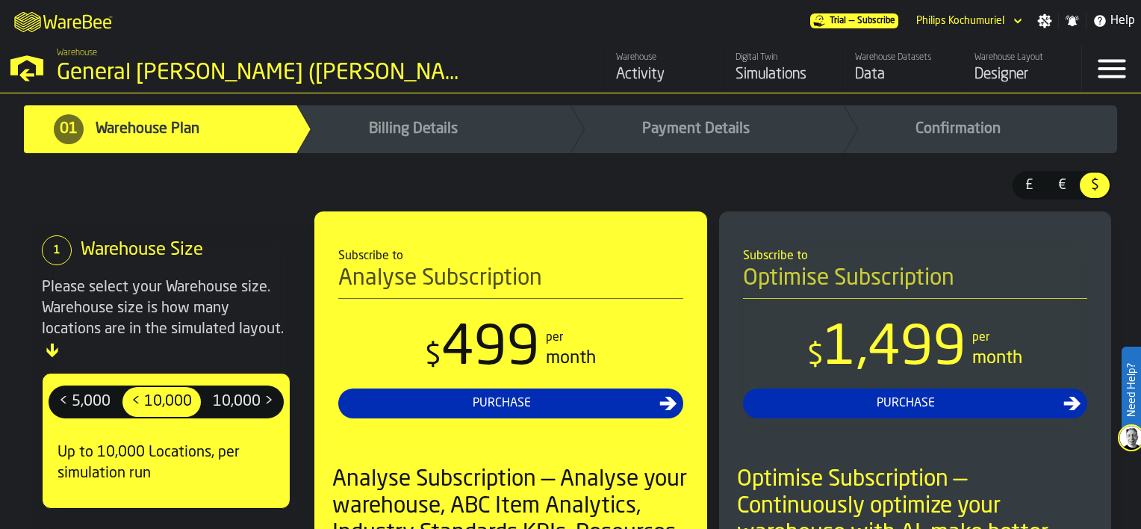
click at [967, 20] on div "Philips Kochumuriel" at bounding box center [960, 21] width 88 height 12
click at [25, 87] on div "Warehouse General [PERSON_NAME][GEOGRAPHIC_DATA] ([PERSON_NAME])" at bounding box center [270, 67] width 541 height 51
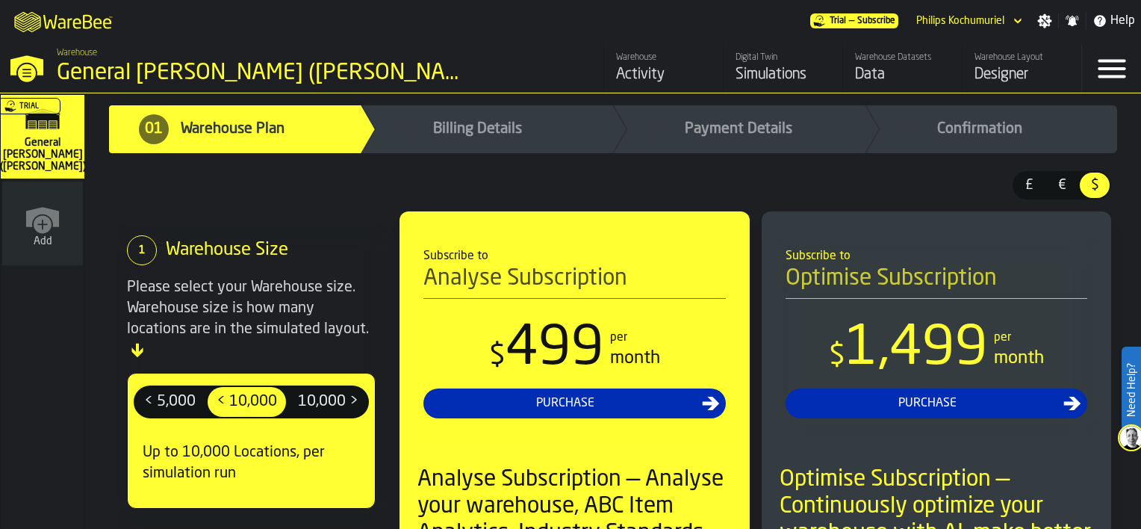
click at [25, 87] on div "Warehouse General [PERSON_NAME][GEOGRAPHIC_DATA] ([PERSON_NAME])" at bounding box center [270, 67] width 541 height 51
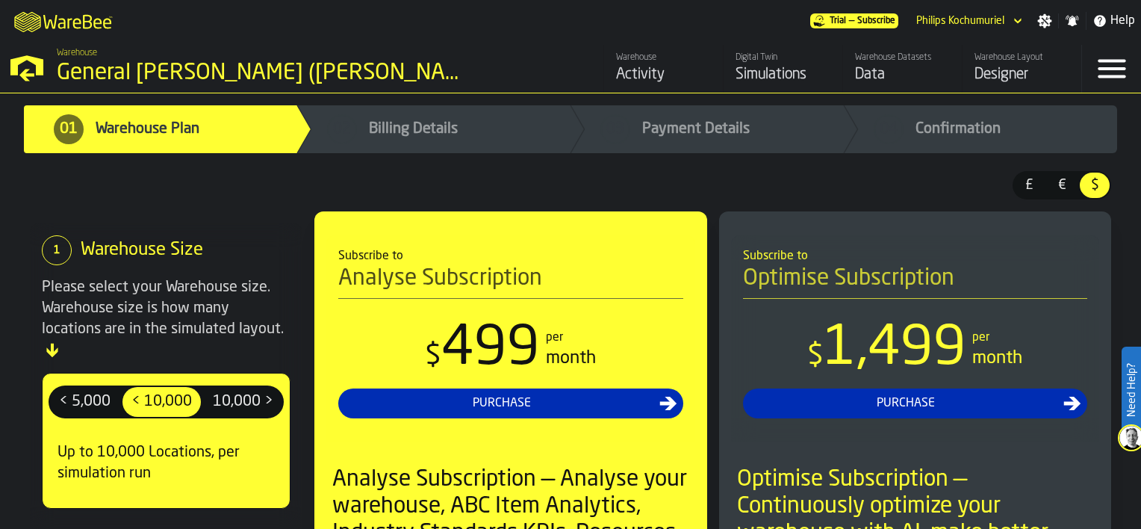
click at [25, 87] on div "Warehouse General [PERSON_NAME][GEOGRAPHIC_DATA] ([PERSON_NAME])" at bounding box center [270, 67] width 541 height 51
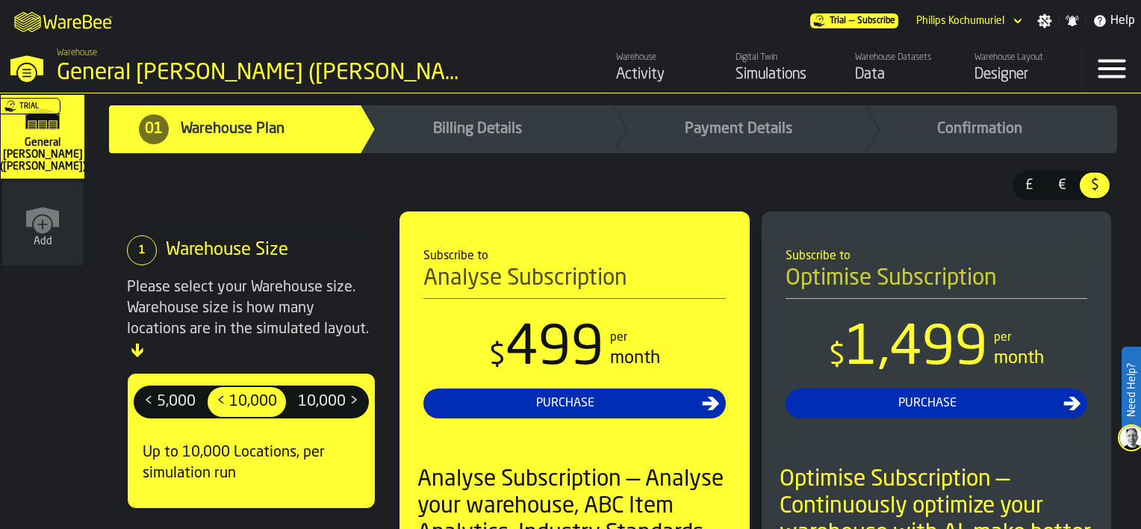
click at [579, 119] on span "02 Billing Details" at bounding box center [487, 129] width 252 height 48
click at [675, 79] on div "Activity" at bounding box center [663, 74] width 95 height 21
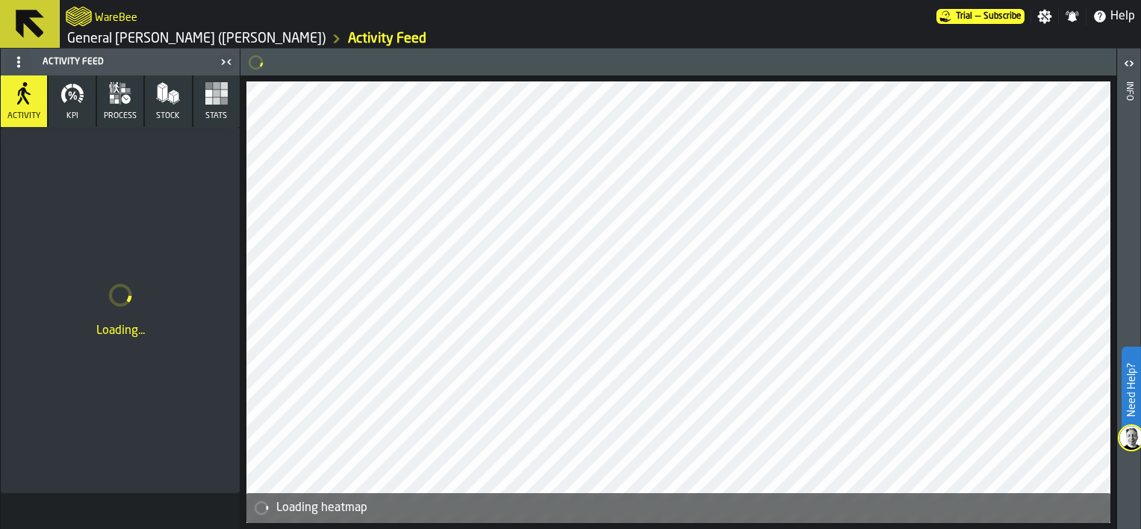
click at [19, 30] on icon at bounding box center [30, 24] width 28 height 28
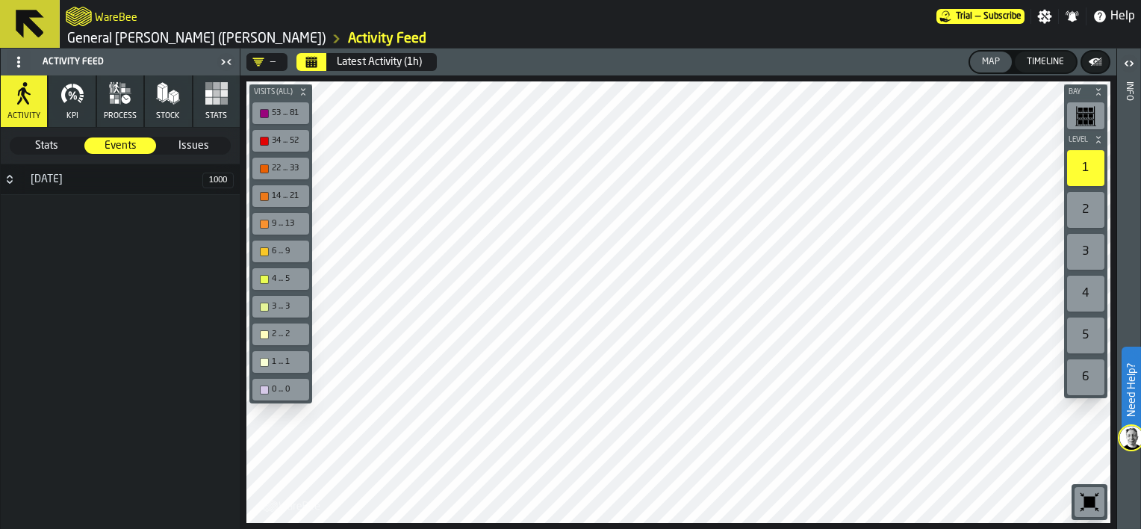
click at [83, 99] on icon "button" at bounding box center [72, 93] width 24 height 24
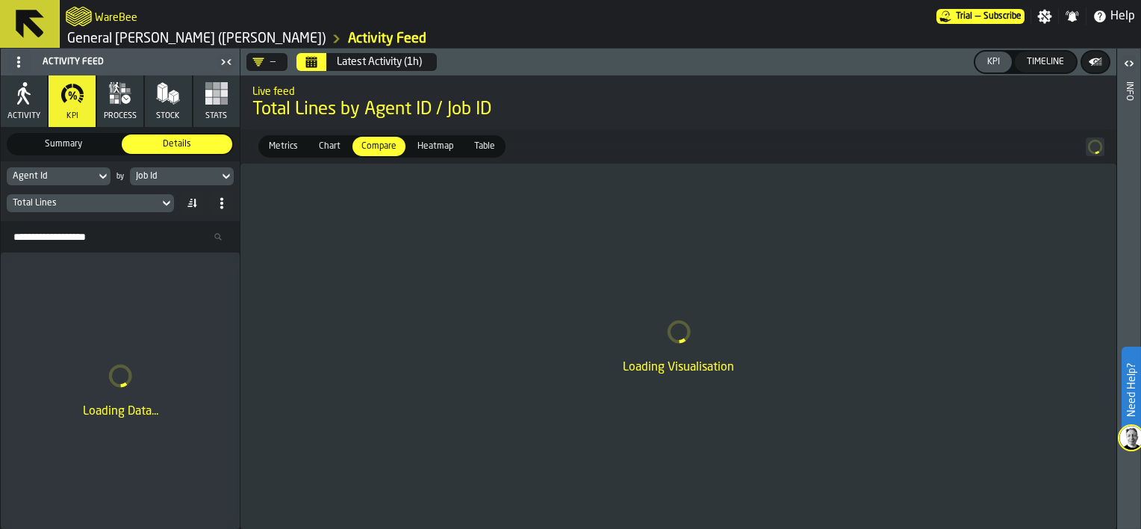
click at [24, 11] on icon at bounding box center [30, 24] width 28 height 28
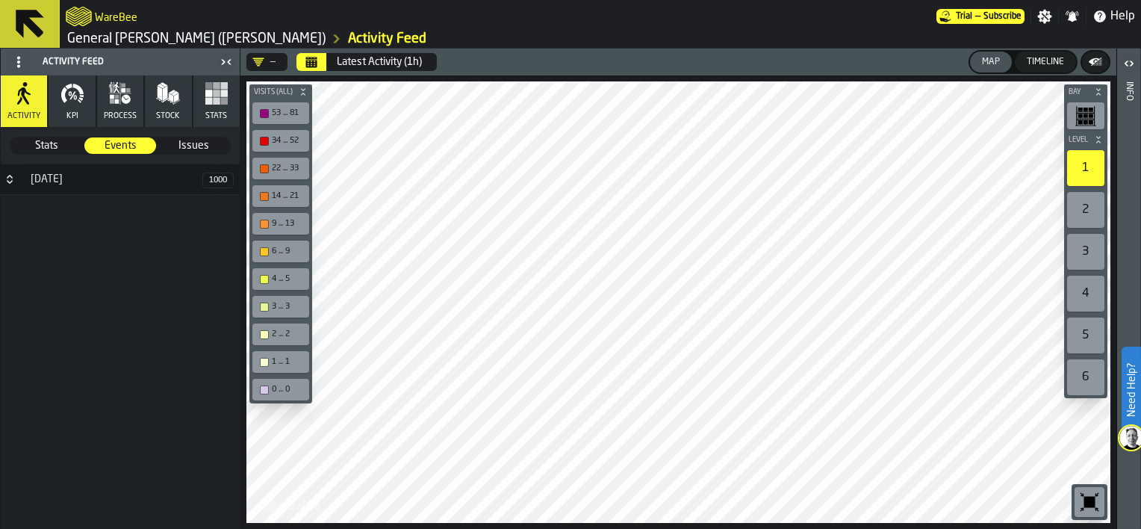
click at [39, 38] on icon at bounding box center [30, 24] width 36 height 36
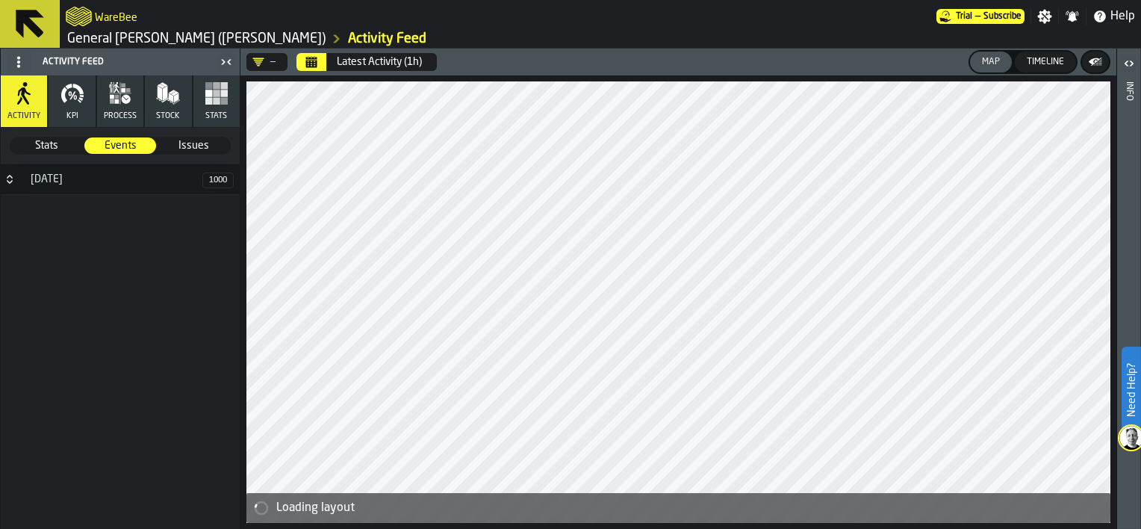
click at [13, 27] on icon at bounding box center [30, 24] width 36 height 36
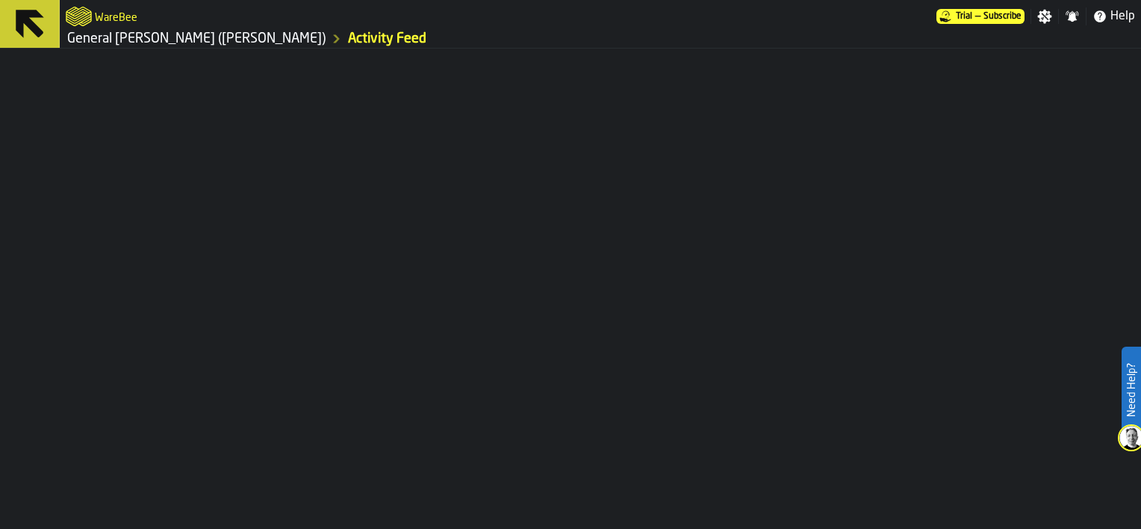
click at [13, 27] on icon at bounding box center [30, 24] width 36 height 36
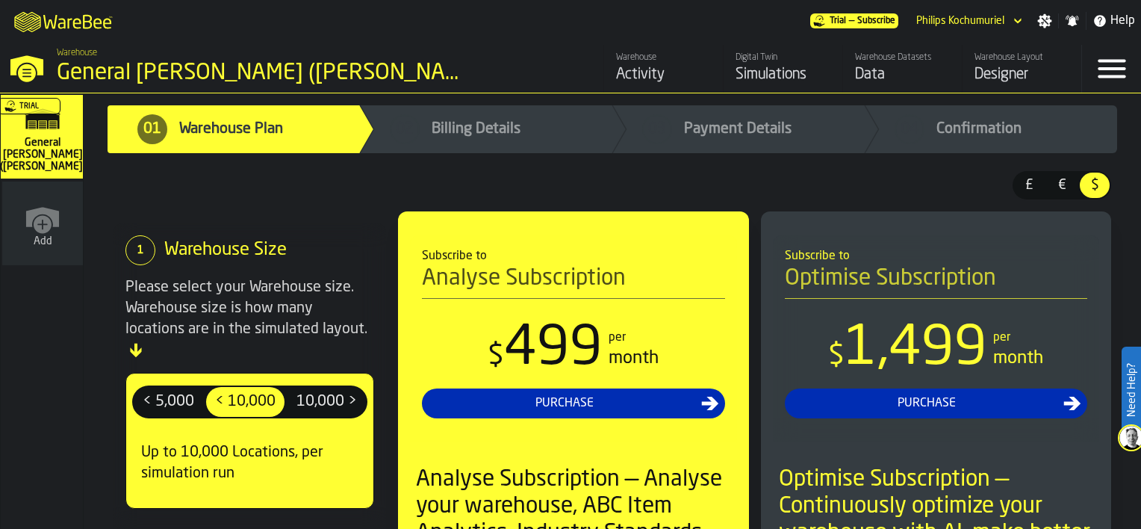
click at [13, 27] on icon "M A K I N G W A R E H O U S E S M O R E EF F I C I E N T" at bounding box center [64, 21] width 110 height 30
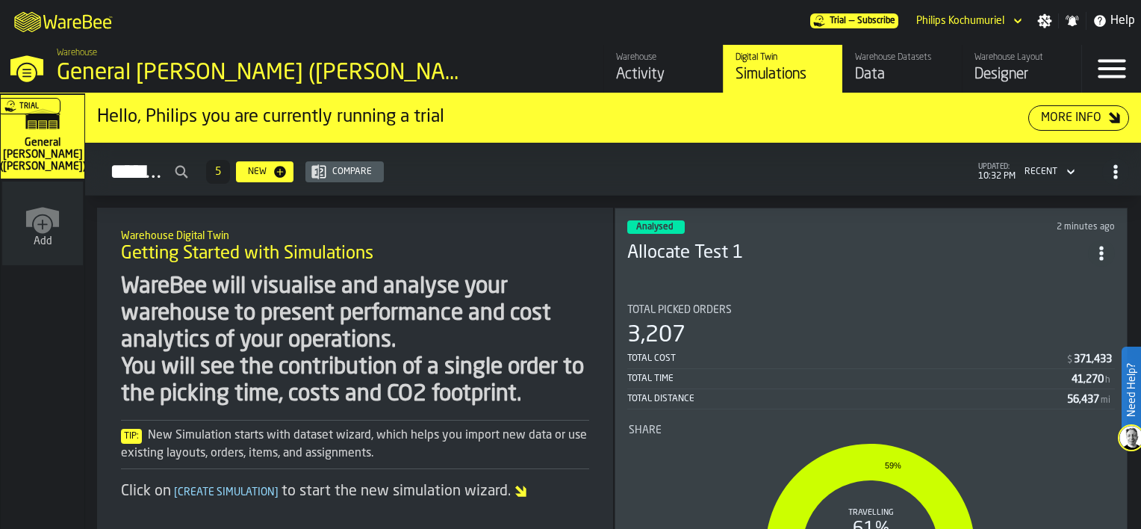
click at [1014, 15] on icon "header" at bounding box center [1017, 21] width 15 height 18
click at [703, 11] on div "M A K I N G W A R E H O U S E S M O R E EF F I C I E N T Trial — Subscribe Phil…" at bounding box center [570, 21] width 1141 height 42
